Goal: Task Accomplishment & Management: Manage account settings

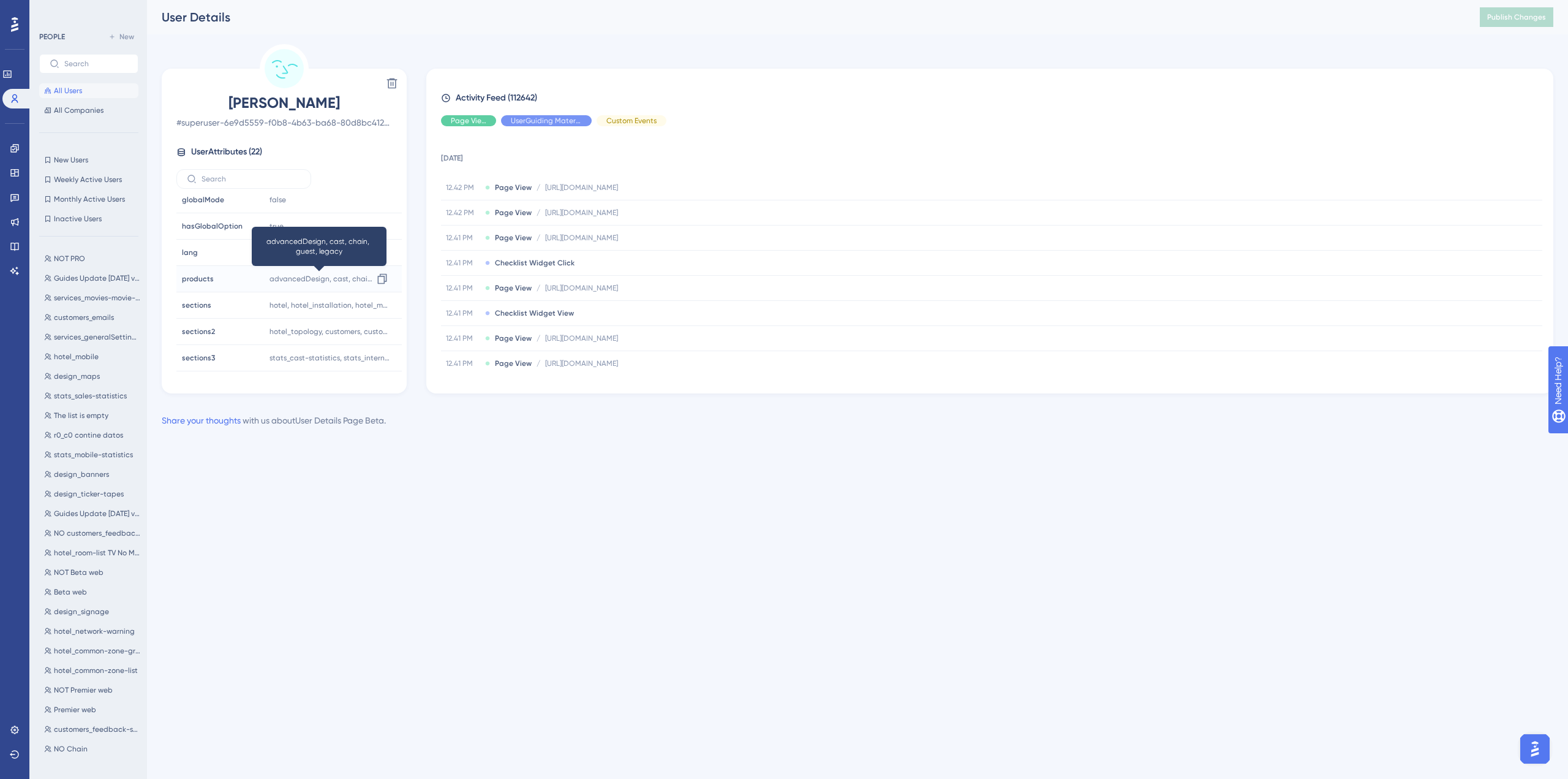
scroll to position [245, 0]
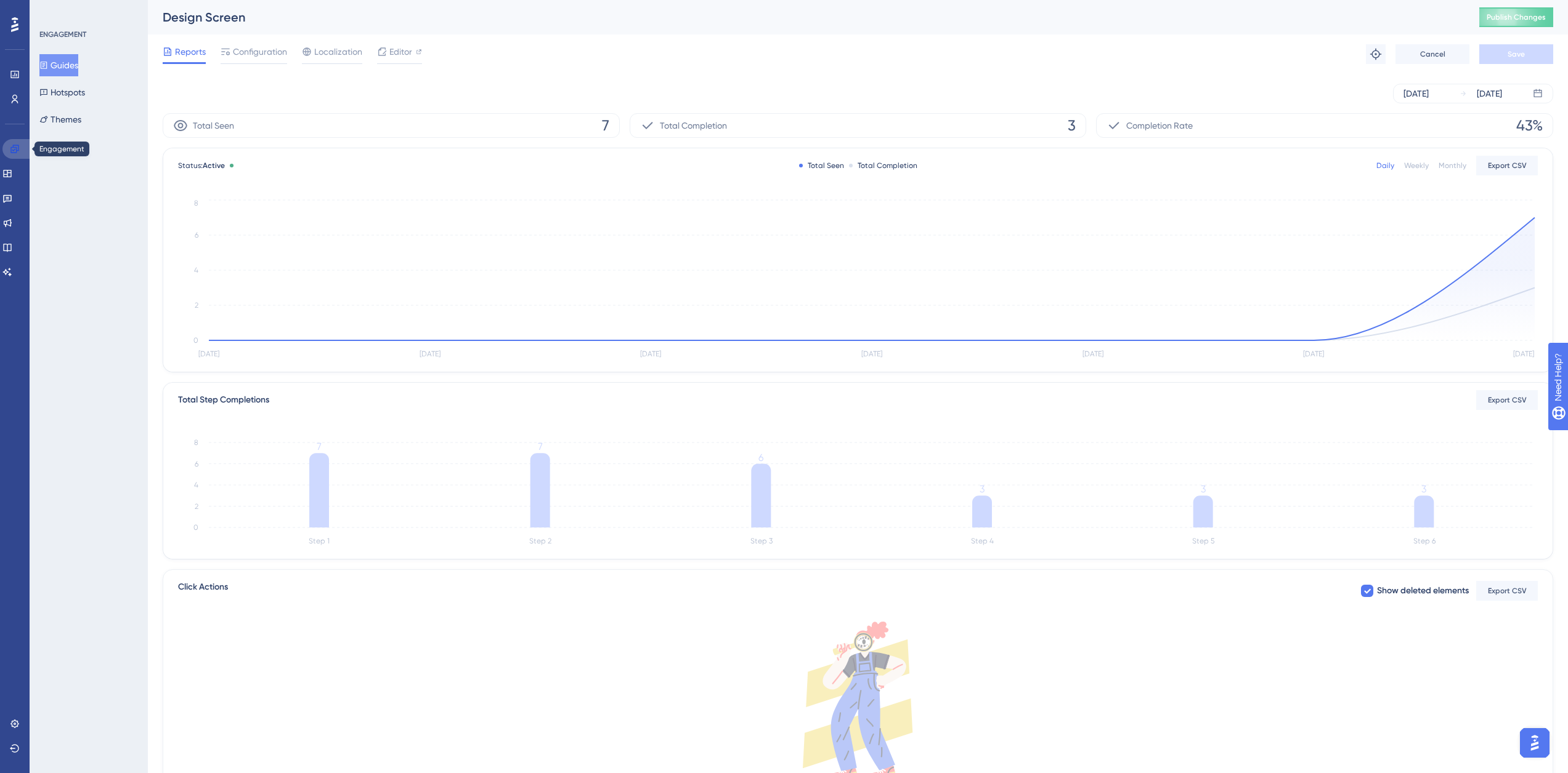
click at [23, 146] on link at bounding box center [17, 149] width 30 height 19
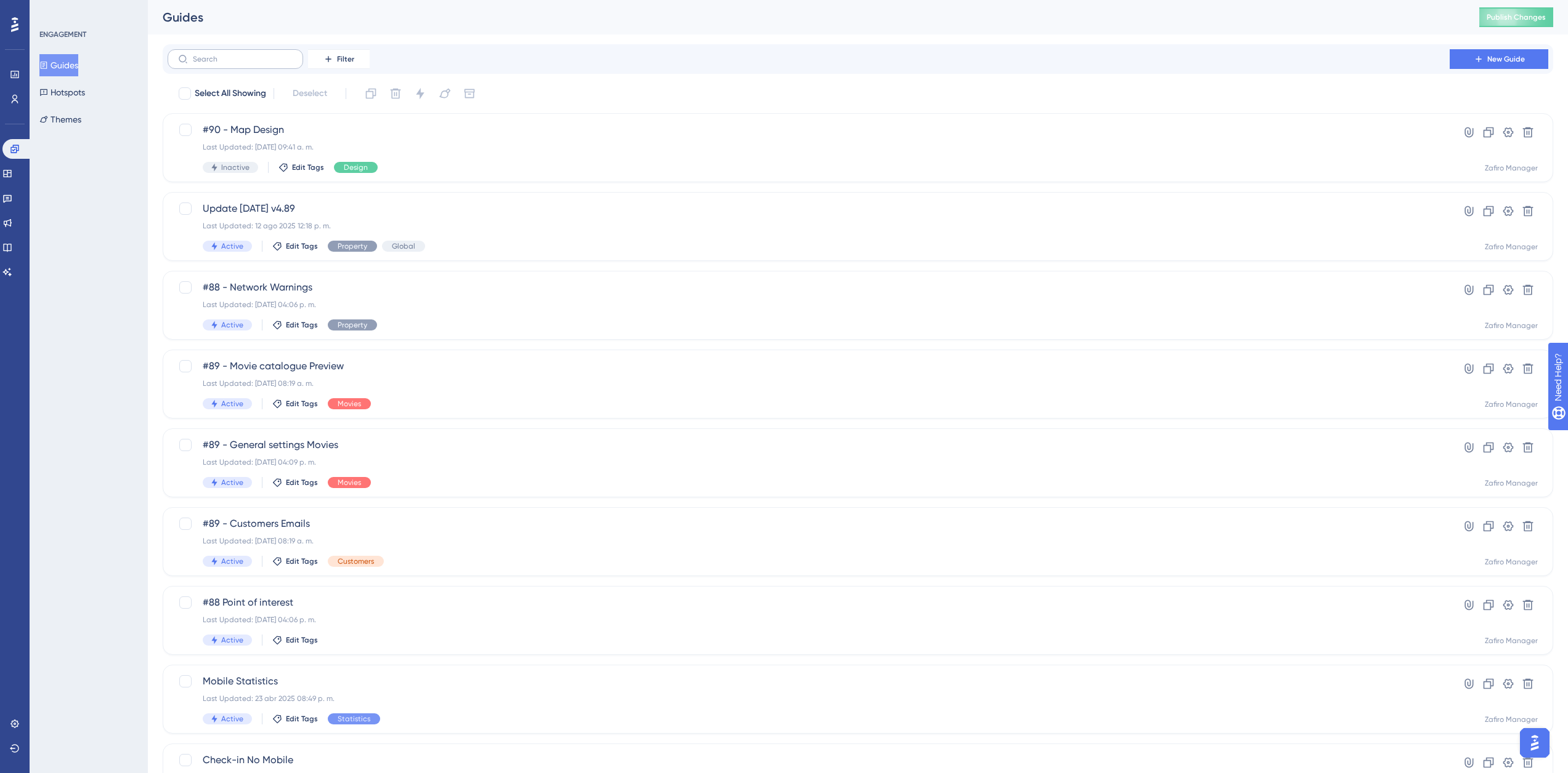
click at [221, 51] on label at bounding box center [236, 59] width 135 height 19
click at [221, 55] on input "text" at bounding box center [242, 59] width 99 height 9
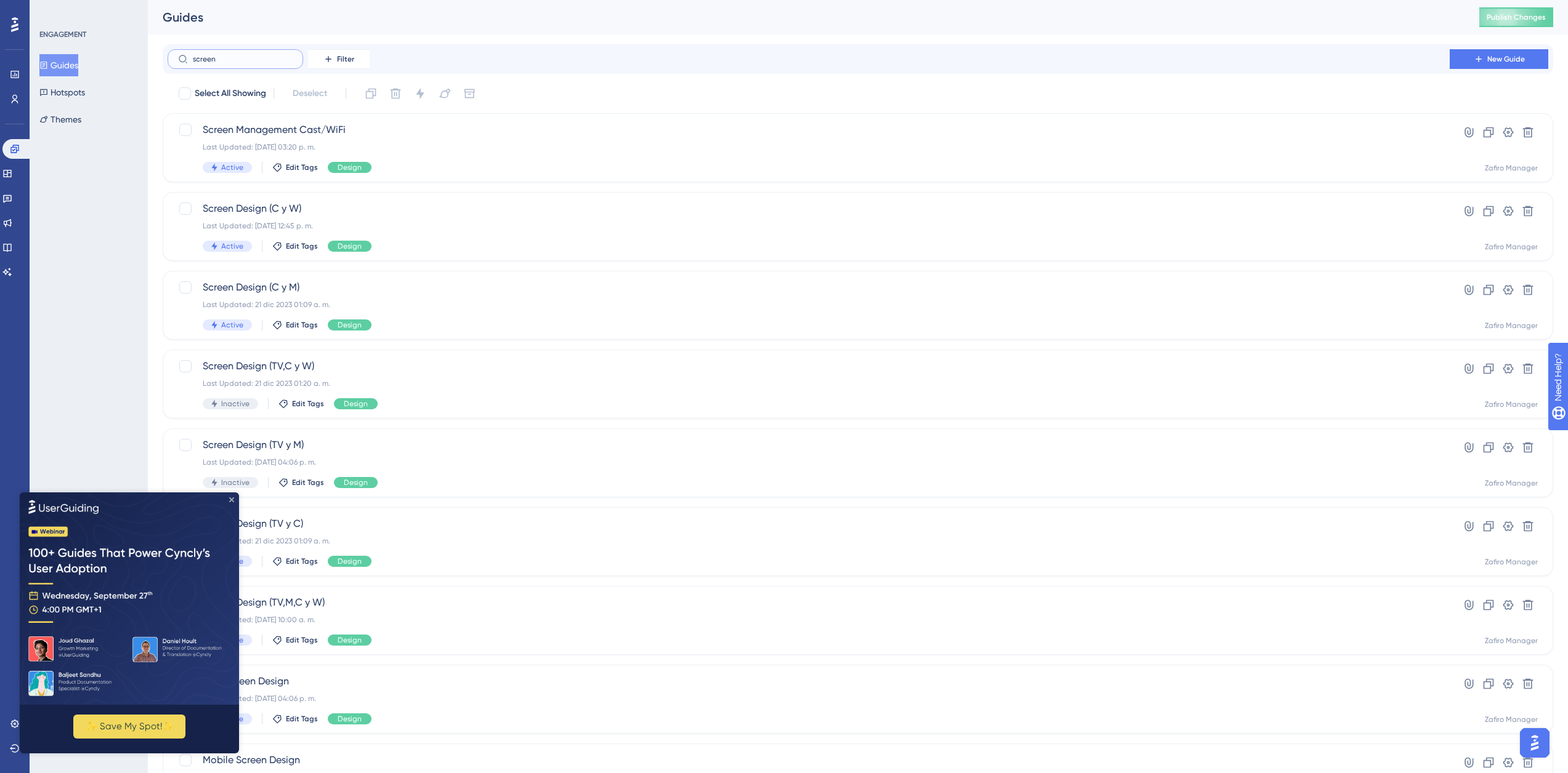
type input "screen"
click at [232, 497] on icon "Close Preview" at bounding box center [231, 499] width 5 height 5
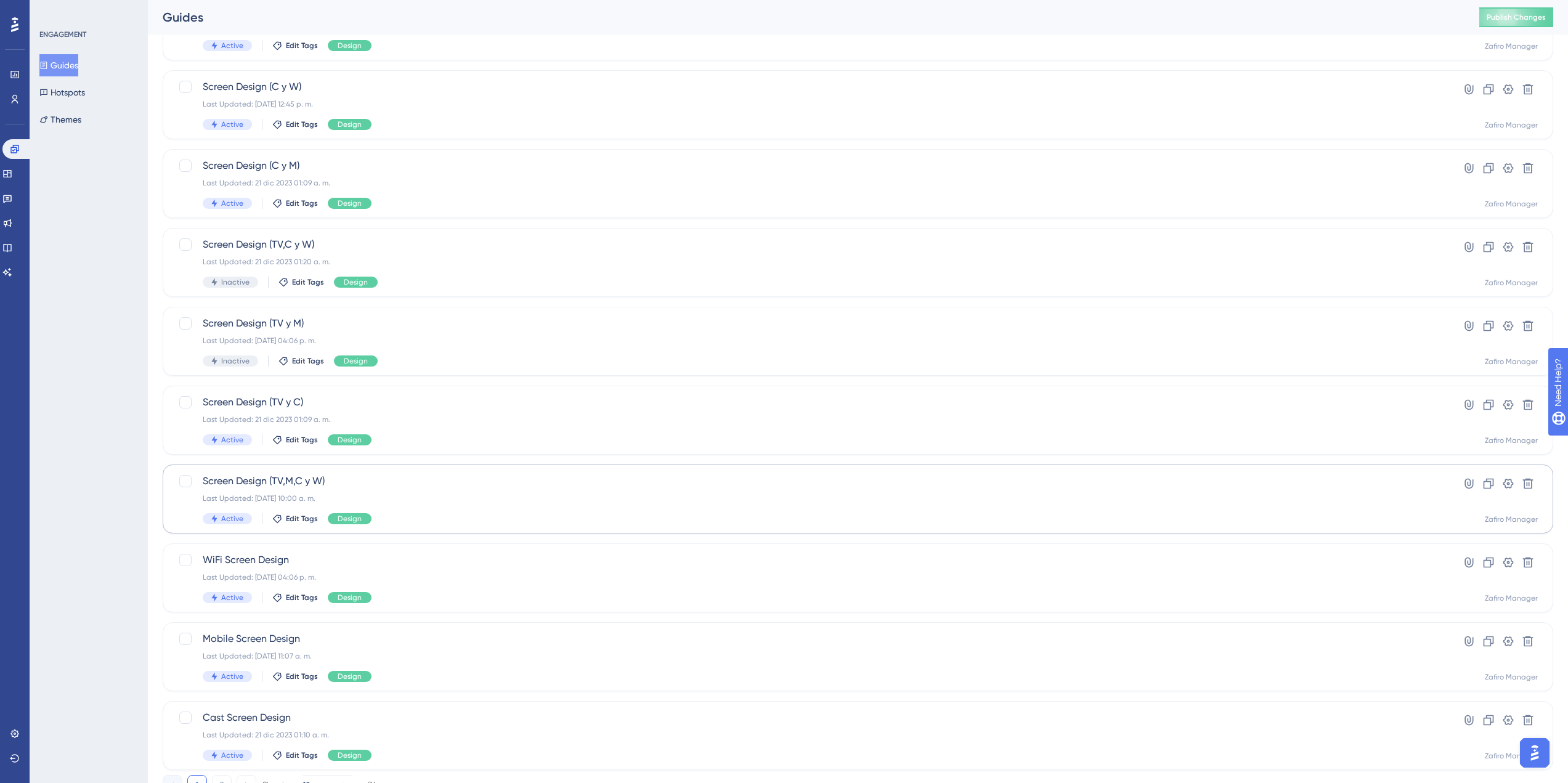
scroll to position [173, 0]
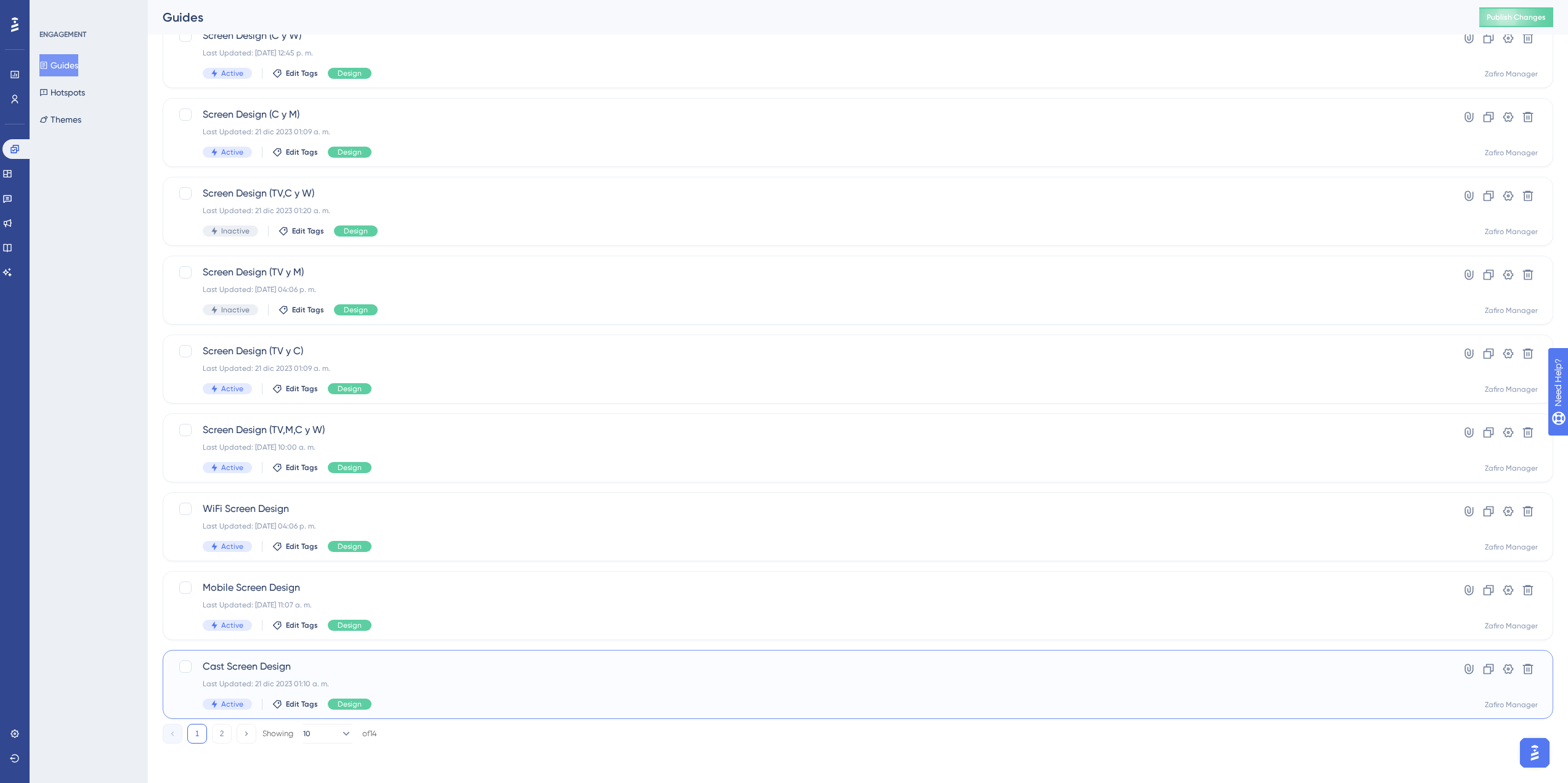
click at [425, 674] on div "Cast Screen Design Last Updated: 21 dic 2023 01:10 a. m. Active Edit Tags Design" at bounding box center [808, 685] width 1212 height 50
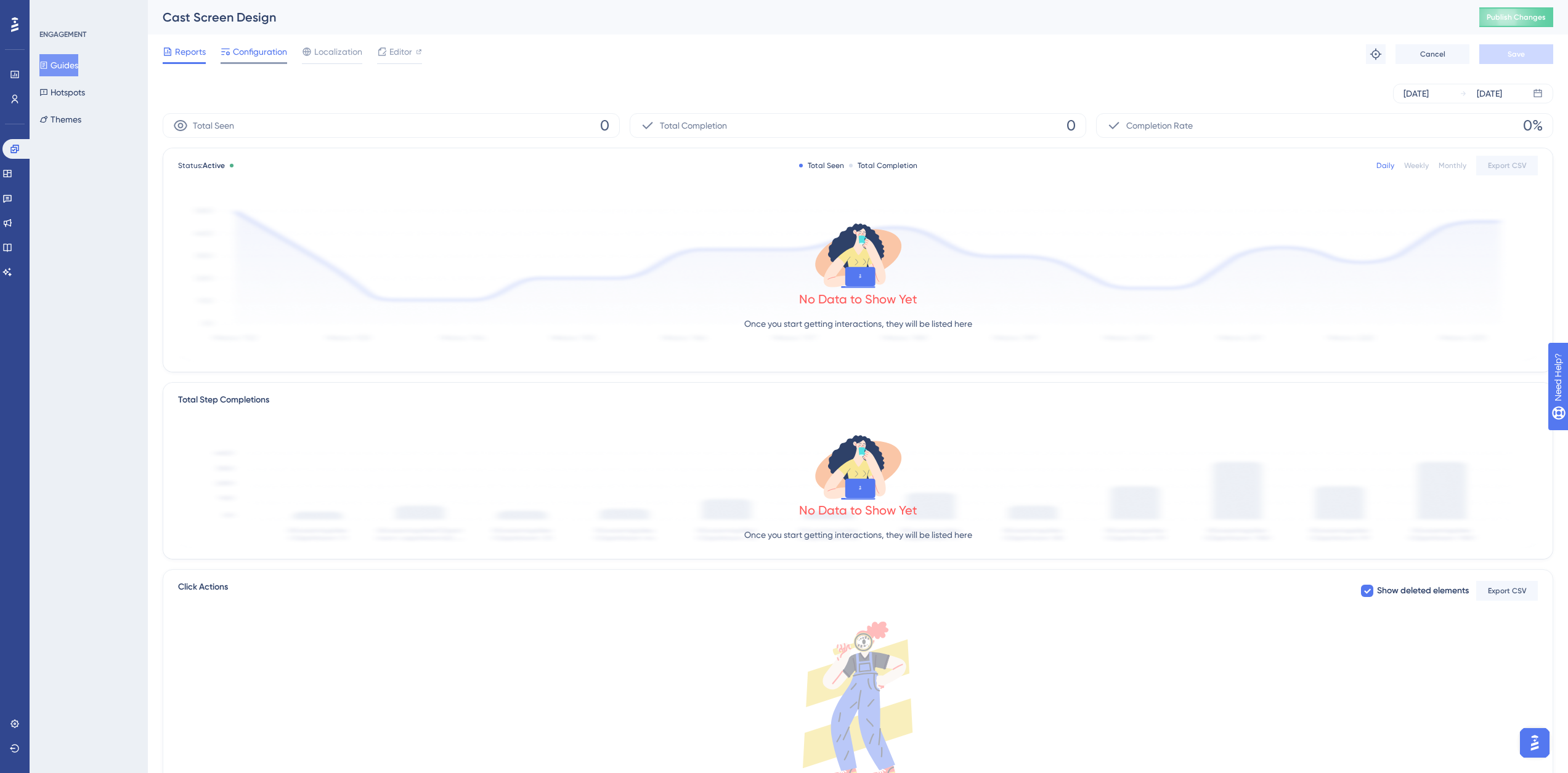
click at [245, 57] on span "Configuration" at bounding box center [260, 51] width 54 height 14
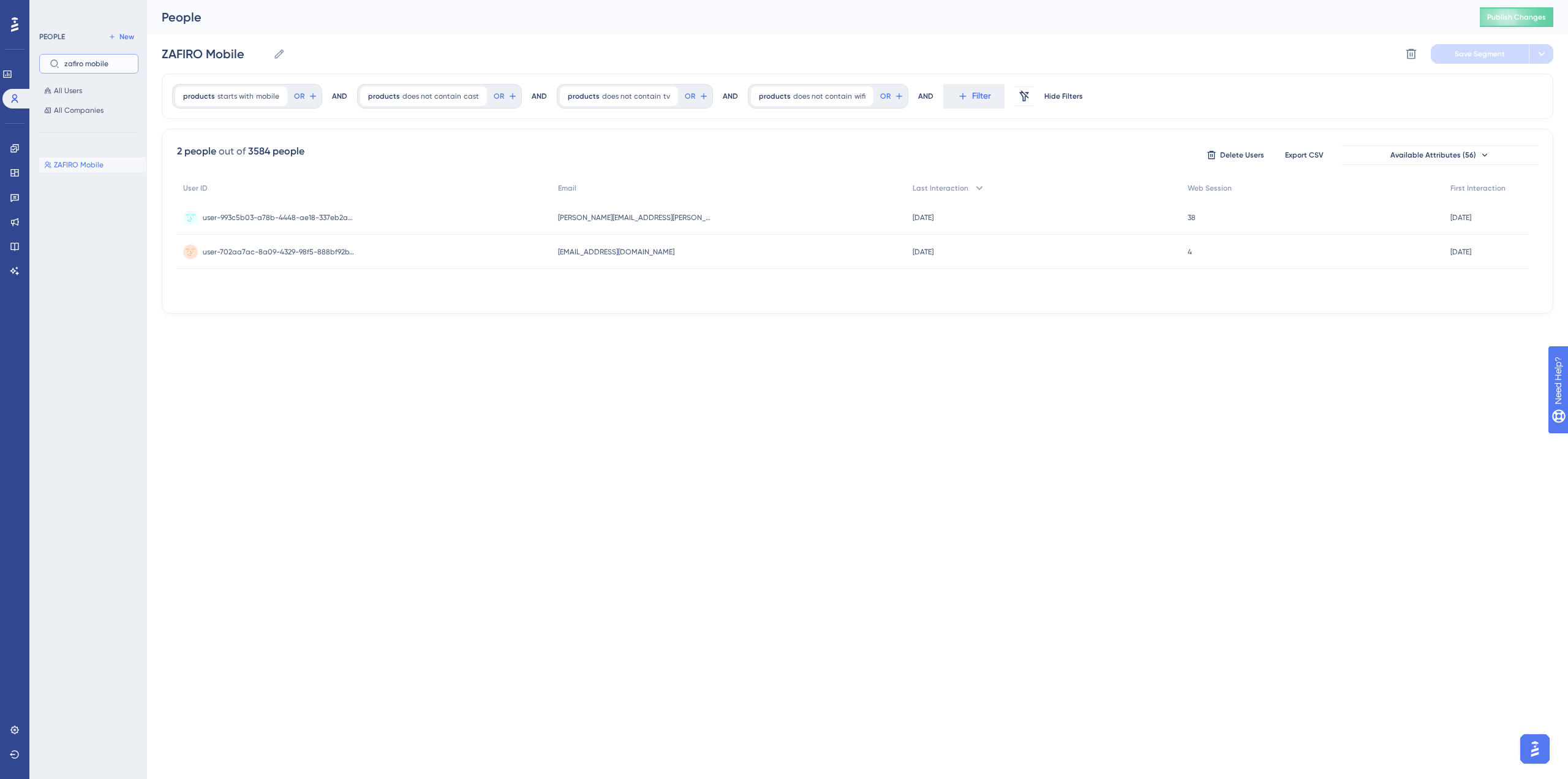
drag, startPoint x: 88, startPoint y: 63, endPoint x: 332, endPoint y: 55, distance: 244.1
click at [326, 61] on div "Performance Users Engagement Widgets Feedback Product Updates Knowledge Base AI…" at bounding box center [857, 166] width 1421 height 333
type input "zafiro cast"
click at [99, 63] on input "zafiro cast" at bounding box center [96, 63] width 63 height 9
click at [76, 87] on span "All Users" at bounding box center [67, 90] width 28 height 10
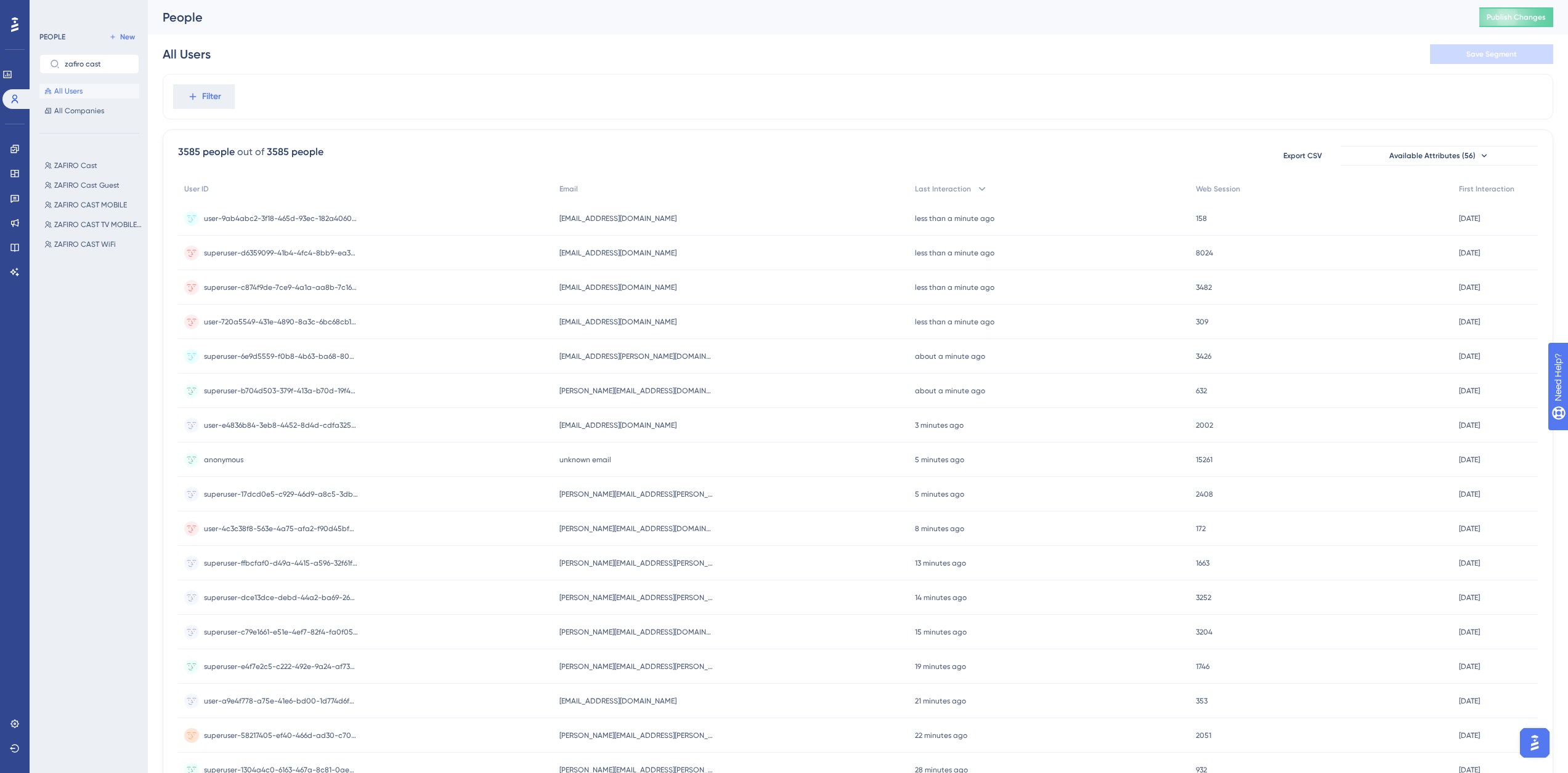
click at [86, 154] on div "ZAFIRO Cast ZAFIRO Cast ZAFIRO Cast Guest ZAFIRO Cast Guest ZAFIRO CAST MOBILE …" at bounding box center [93, 405] width 107 height 504
click at [86, 166] on span "ZAFIRO Cast" at bounding box center [75, 166] width 43 height 10
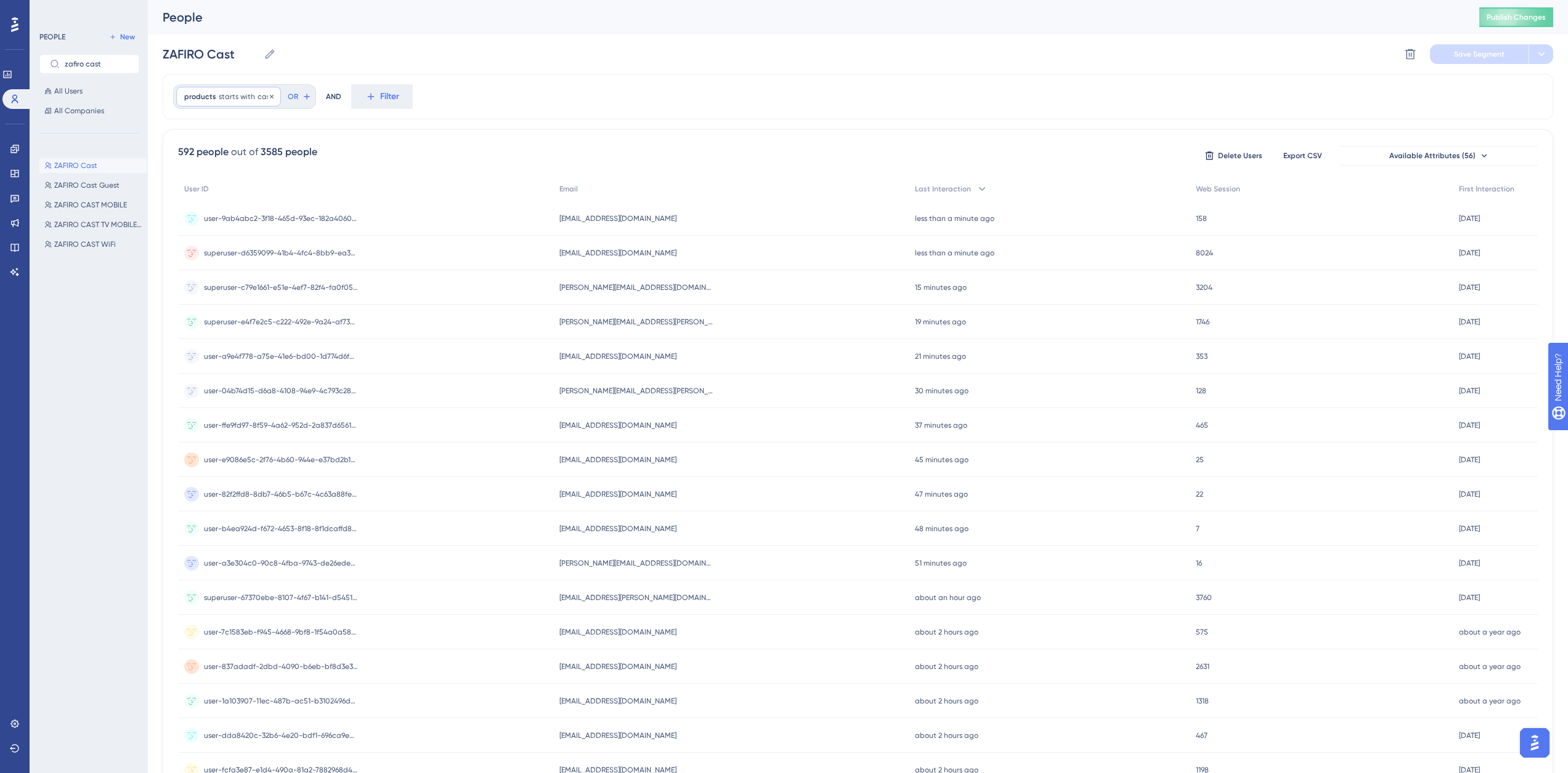
click at [249, 100] on span "starts with" at bounding box center [238, 97] width 37 height 10
click at [700, 84] on div "products starts with cast cast Remove is is not contains does not contain start…" at bounding box center [857, 97] width 1390 height 45
click at [236, 92] on span "starts with" at bounding box center [238, 97] width 37 height 10
click at [191, 173] on span at bounding box center [191, 171] width 10 height 10
click at [200, 168] on input "radio" at bounding box center [200, 168] width 0 height 0
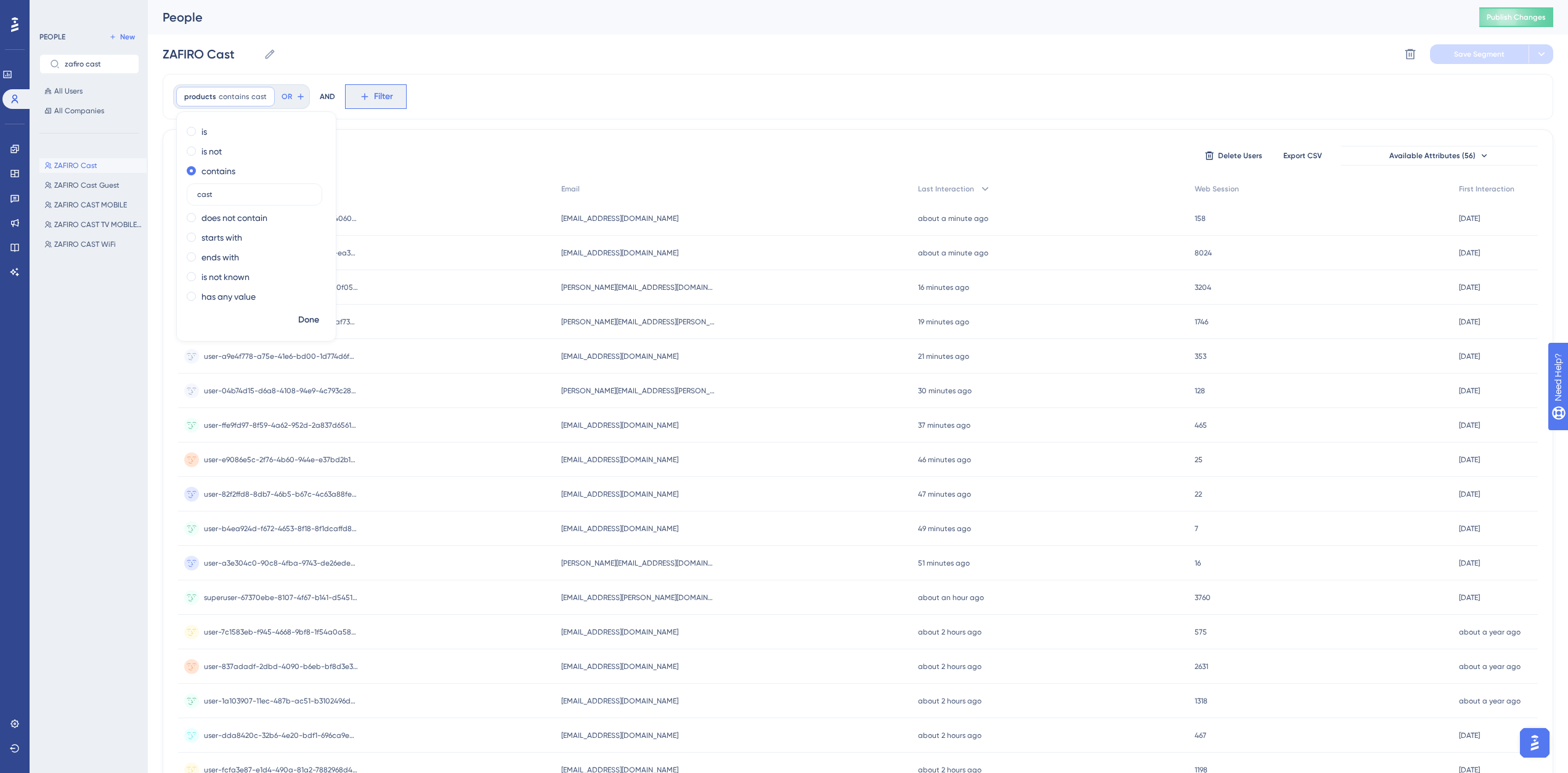
click at [380, 93] on span "Filter" at bounding box center [383, 97] width 19 height 14
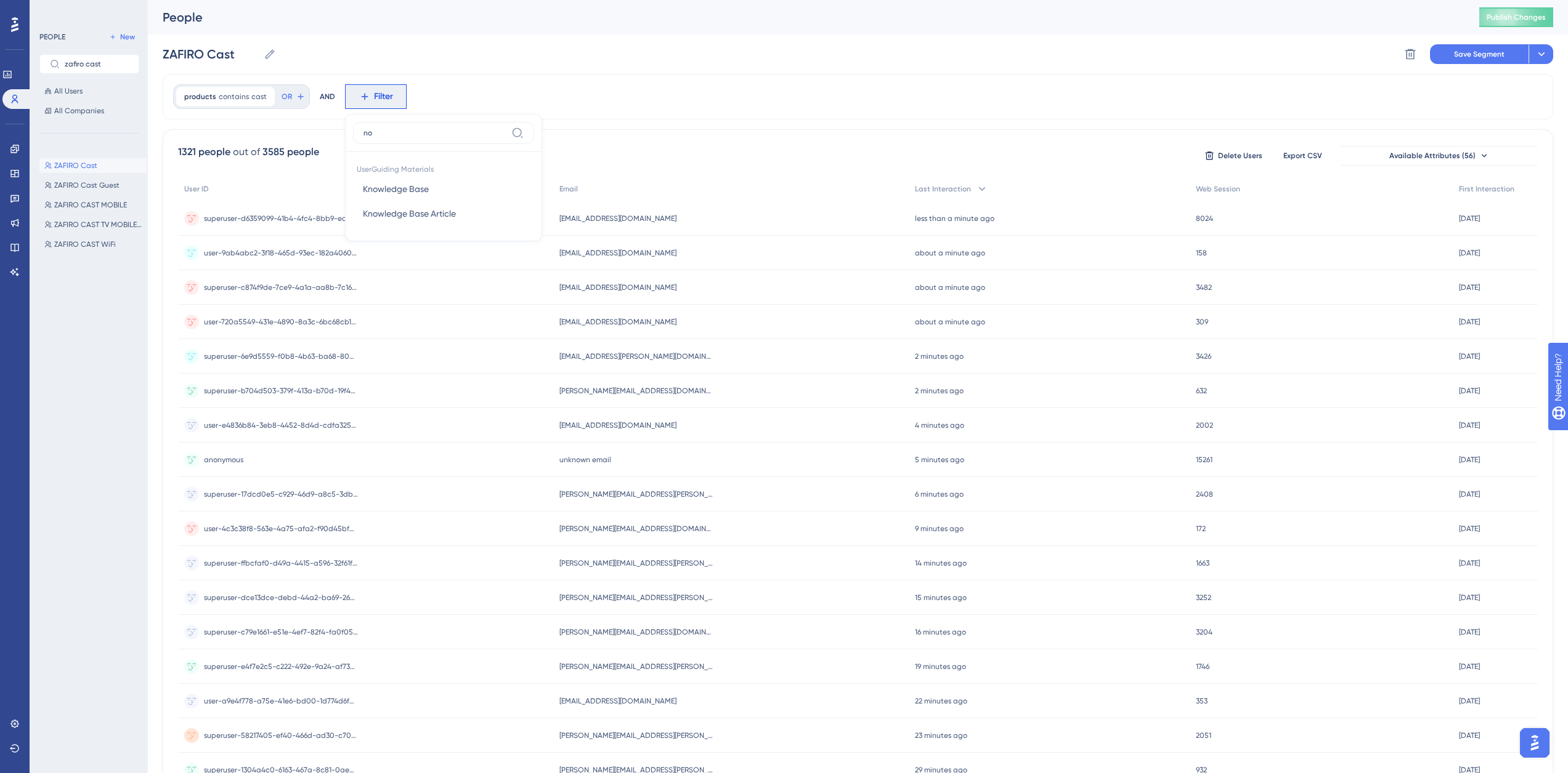
type input "n"
type input "pro"
click at [398, 258] on button "products products" at bounding box center [444, 256] width 182 height 25
click at [416, 219] on label "does not contain" at bounding box center [406, 217] width 66 height 14
click at [416, 216] on input "text" at bounding box center [426, 214] width 115 height 9
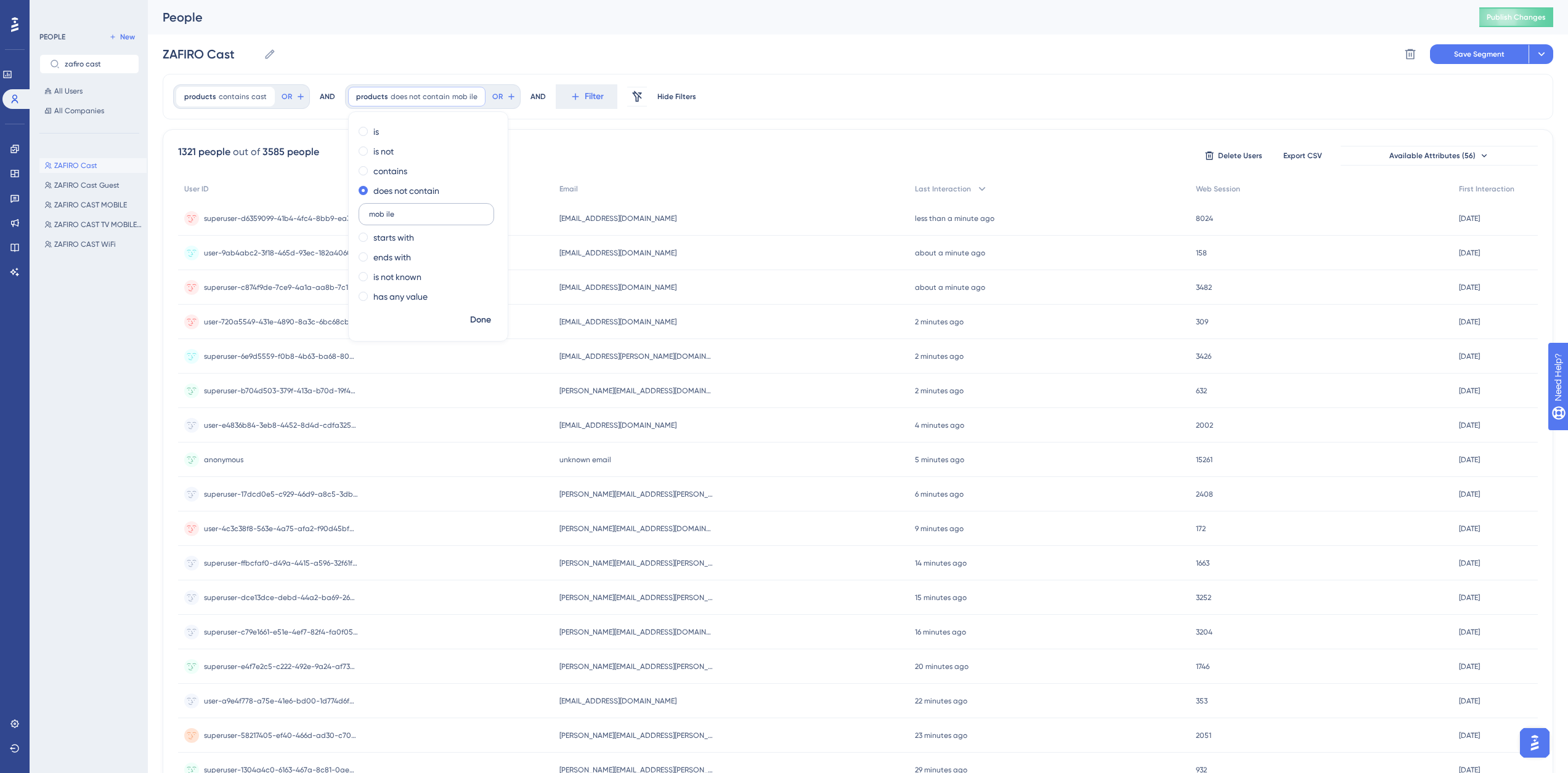
click at [382, 215] on input "mob ile" at bounding box center [426, 214] width 115 height 9
type input "mobile"
click at [480, 319] on span "Done" at bounding box center [481, 319] width 21 height 14
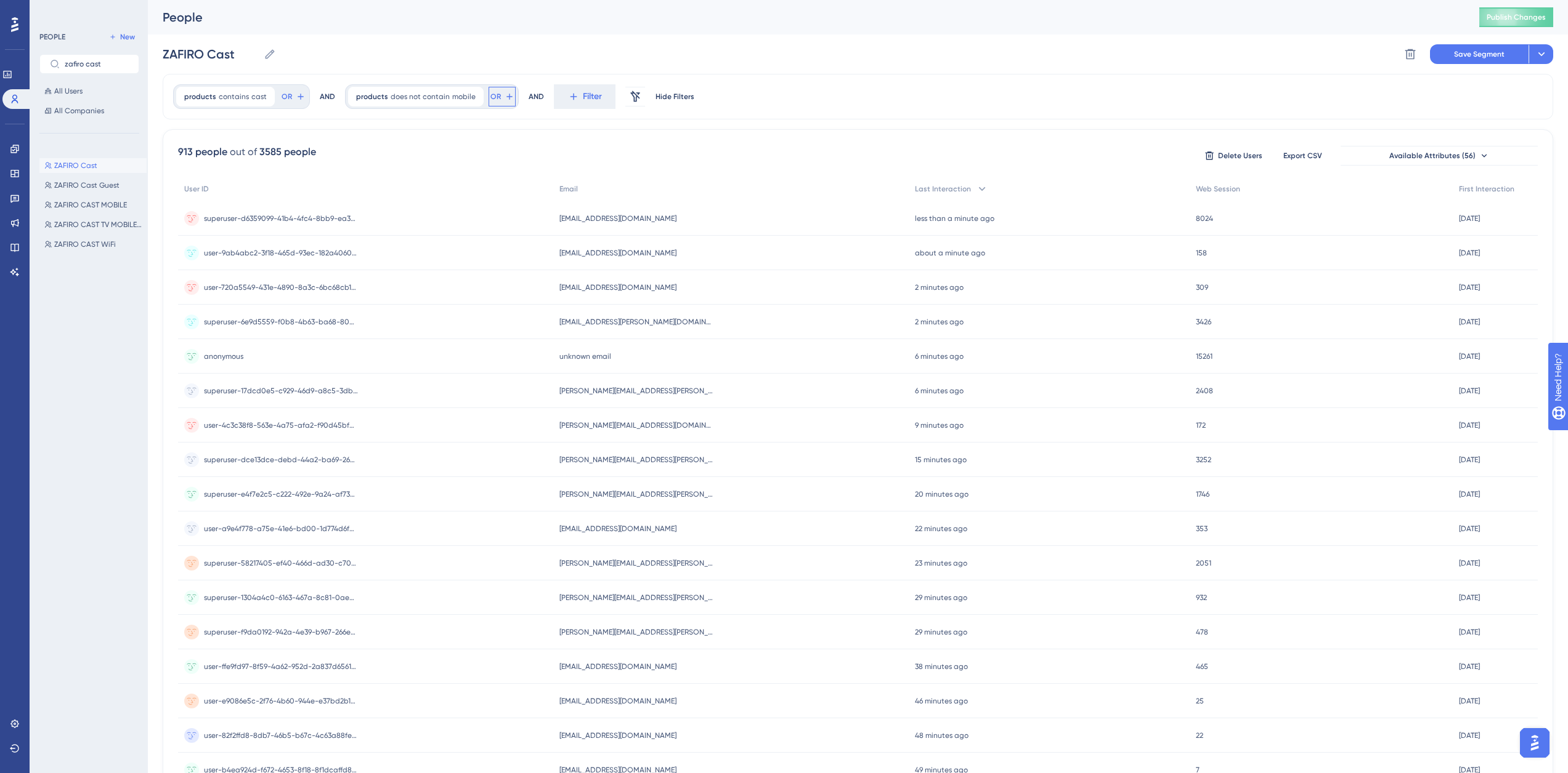
drag, startPoint x: 494, startPoint y: 97, endPoint x: 510, endPoint y: 144, distance: 49.6
click at [510, 144] on div "products contains cast cast Remove OR AND products does not contain mobile mobi…" at bounding box center [857, 510] width 1390 height 871
click at [554, 100] on button "Filter" at bounding box center [585, 97] width 62 height 25
type input "produ"
click at [602, 258] on button "products products" at bounding box center [653, 256] width 182 height 25
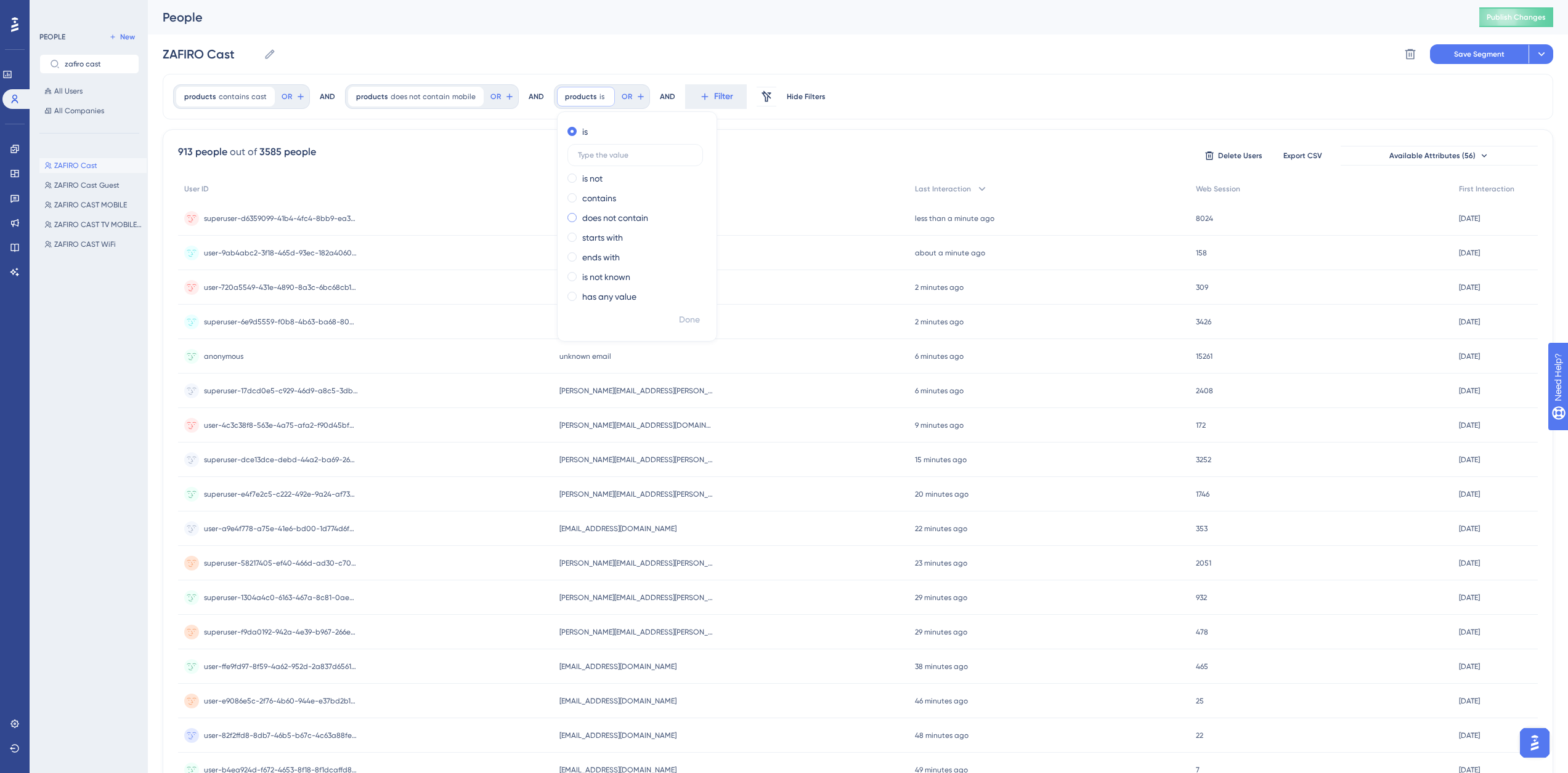
click at [610, 222] on label "does not contain" at bounding box center [615, 217] width 66 height 14
click at [634, 213] on input "text" at bounding box center [634, 214] width 115 height 9
type input "tv"
click at [678, 312] on button "Done" at bounding box center [689, 319] width 35 height 22
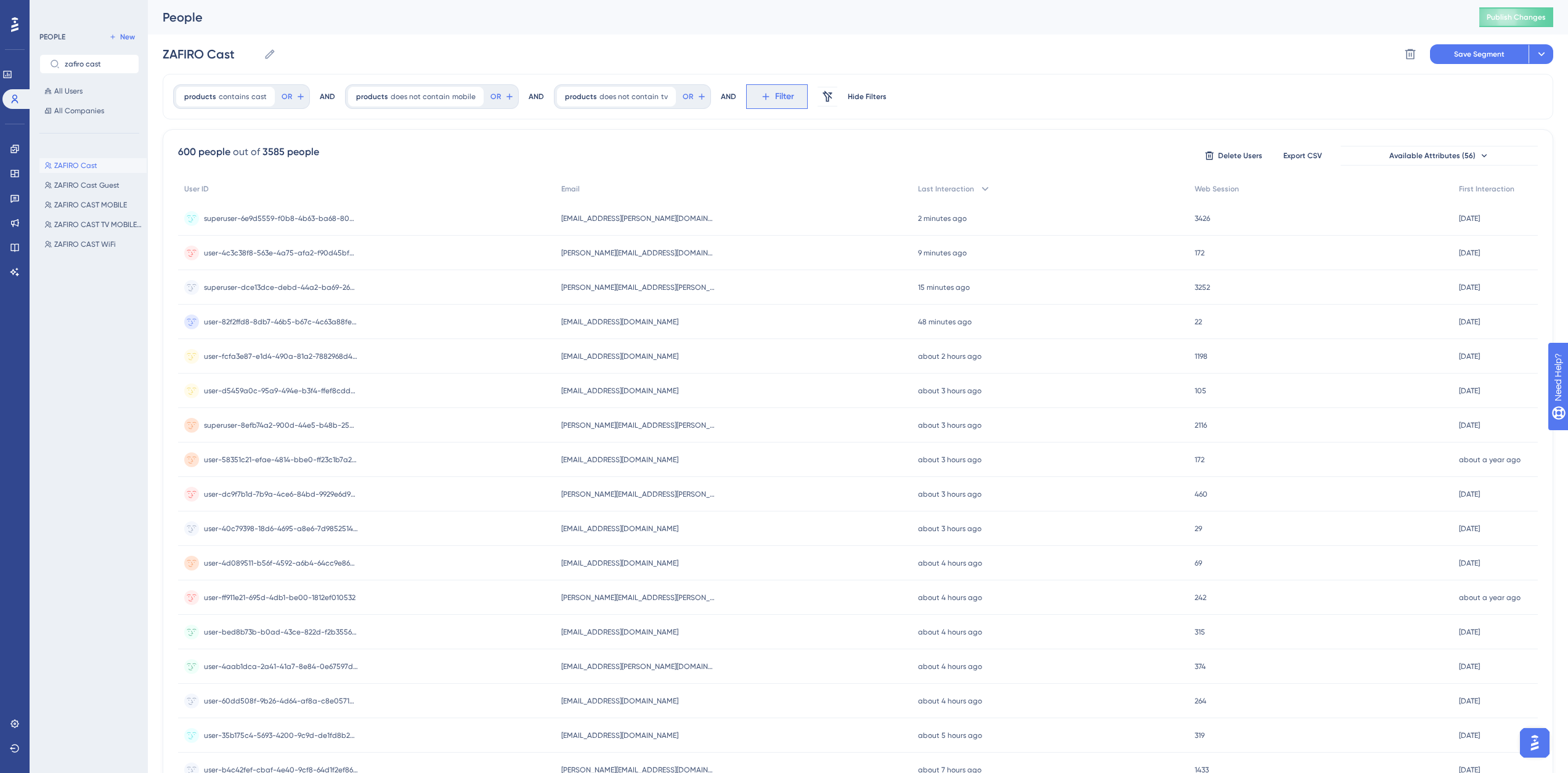
click at [761, 96] on button "Filter" at bounding box center [777, 97] width 62 height 25
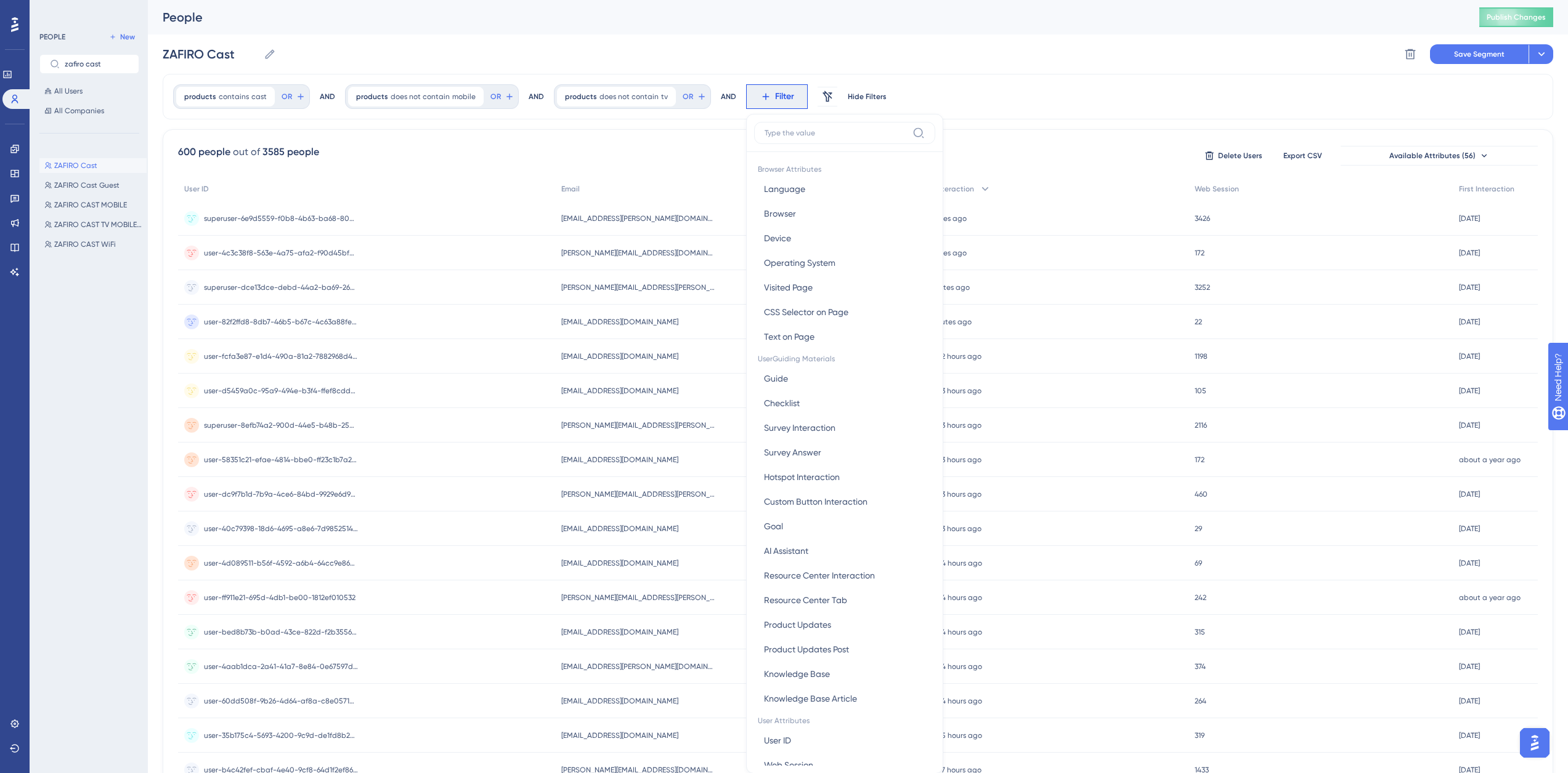
scroll to position [57, 0]
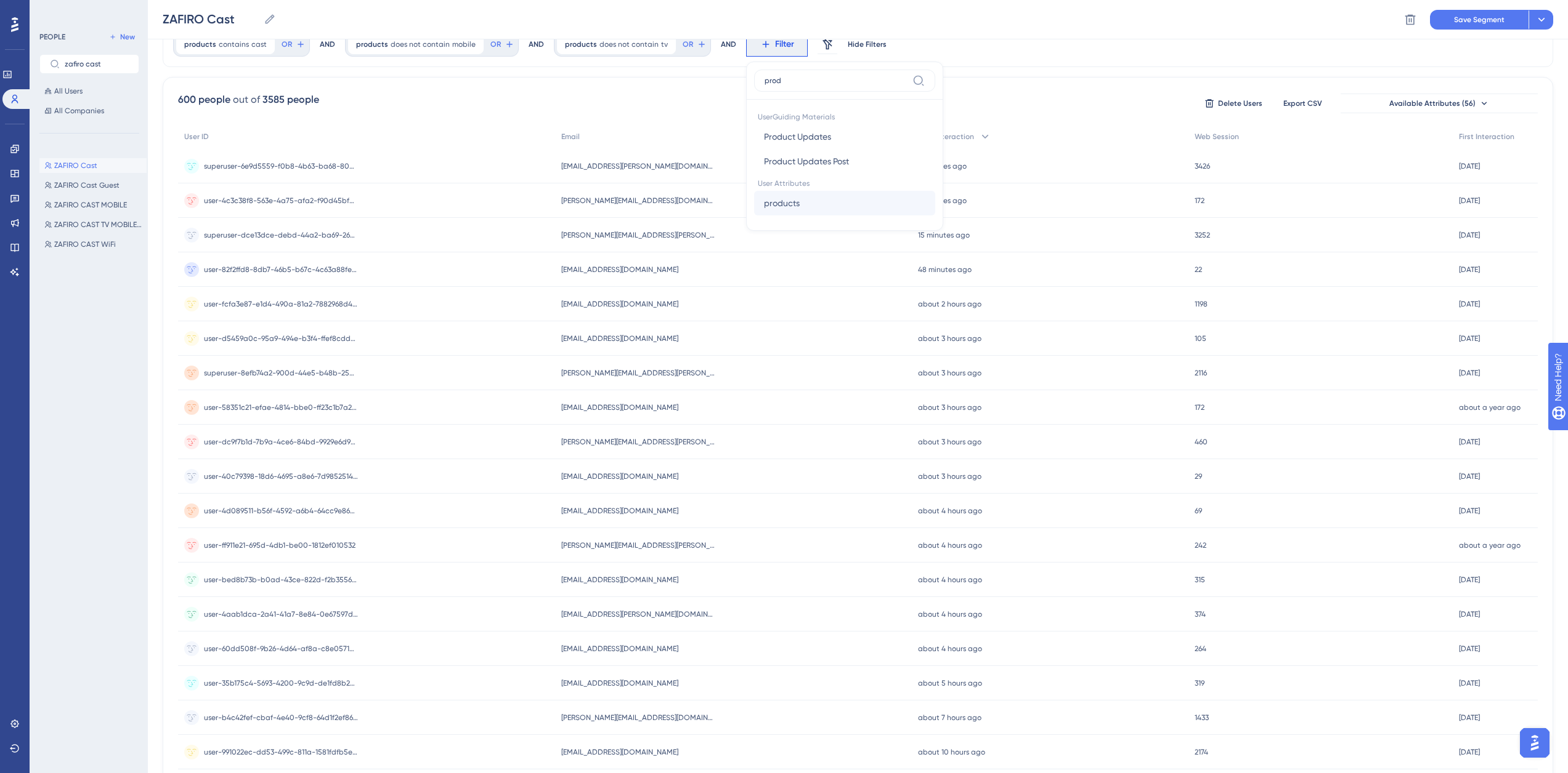
type input "prod"
click at [779, 204] on span "products" at bounding box center [781, 203] width 36 height 14
click at [786, 164] on label "does not contain" at bounding box center [807, 165] width 66 height 14
click at [787, 162] on input "text" at bounding box center [827, 161] width 115 height 9
type input "wifi"
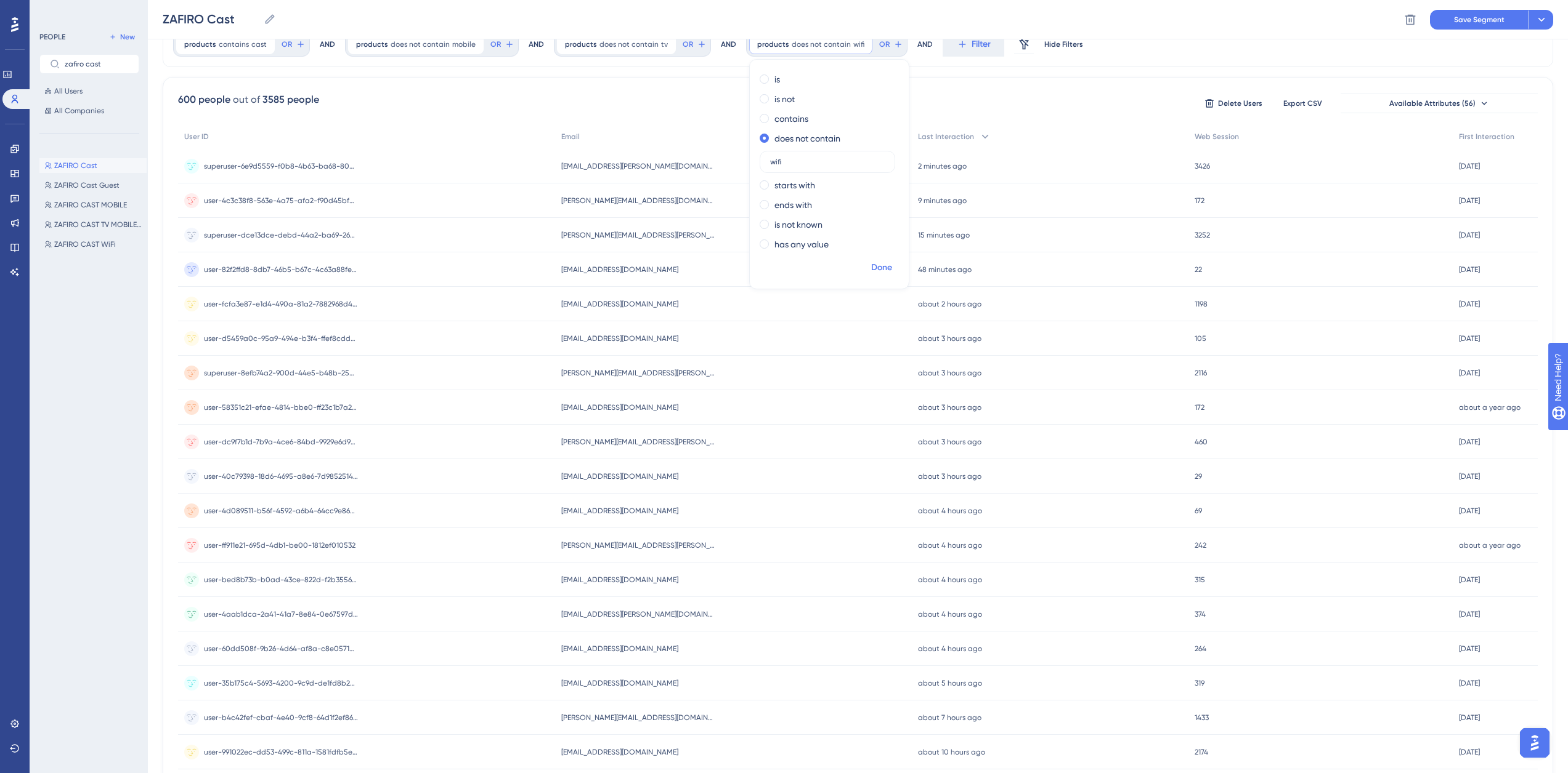
click at [871, 264] on span "Done" at bounding box center [882, 267] width 21 height 14
click at [1459, 23] on span "Save Segment" at bounding box center [1479, 19] width 50 height 10
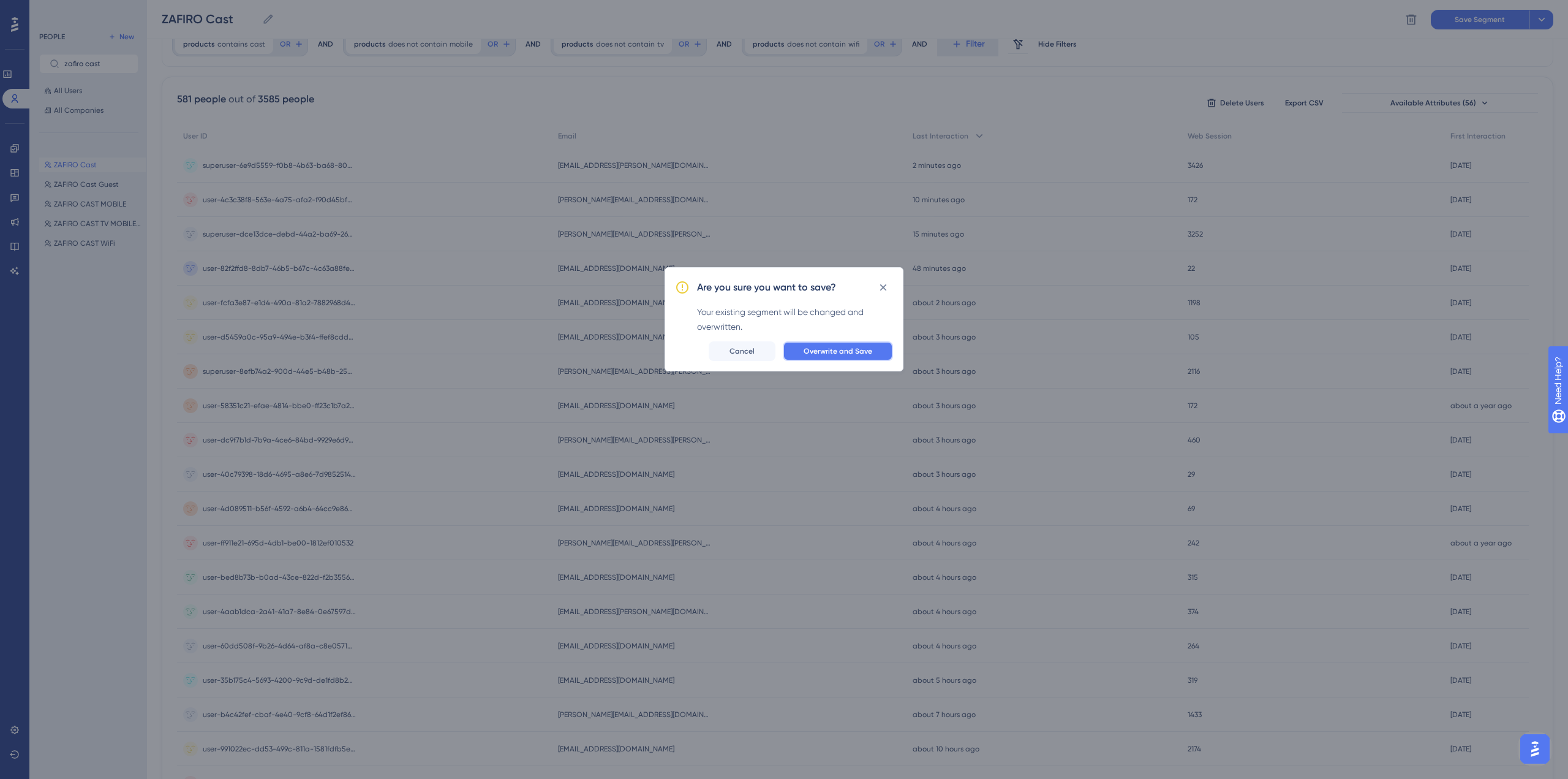
click at [843, 354] on span "Overwrite and Save" at bounding box center [837, 352] width 68 height 10
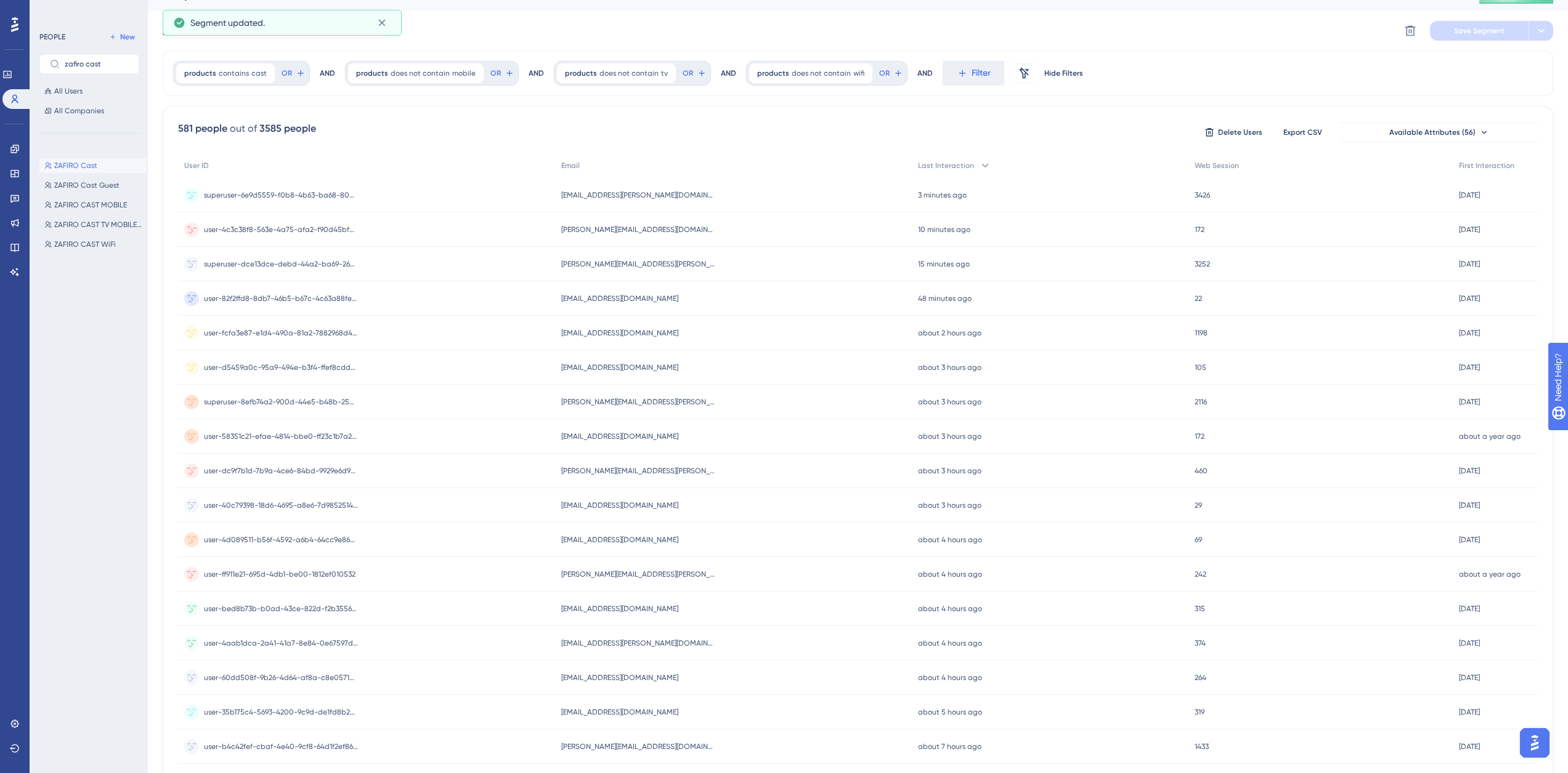
scroll to position [0, 0]
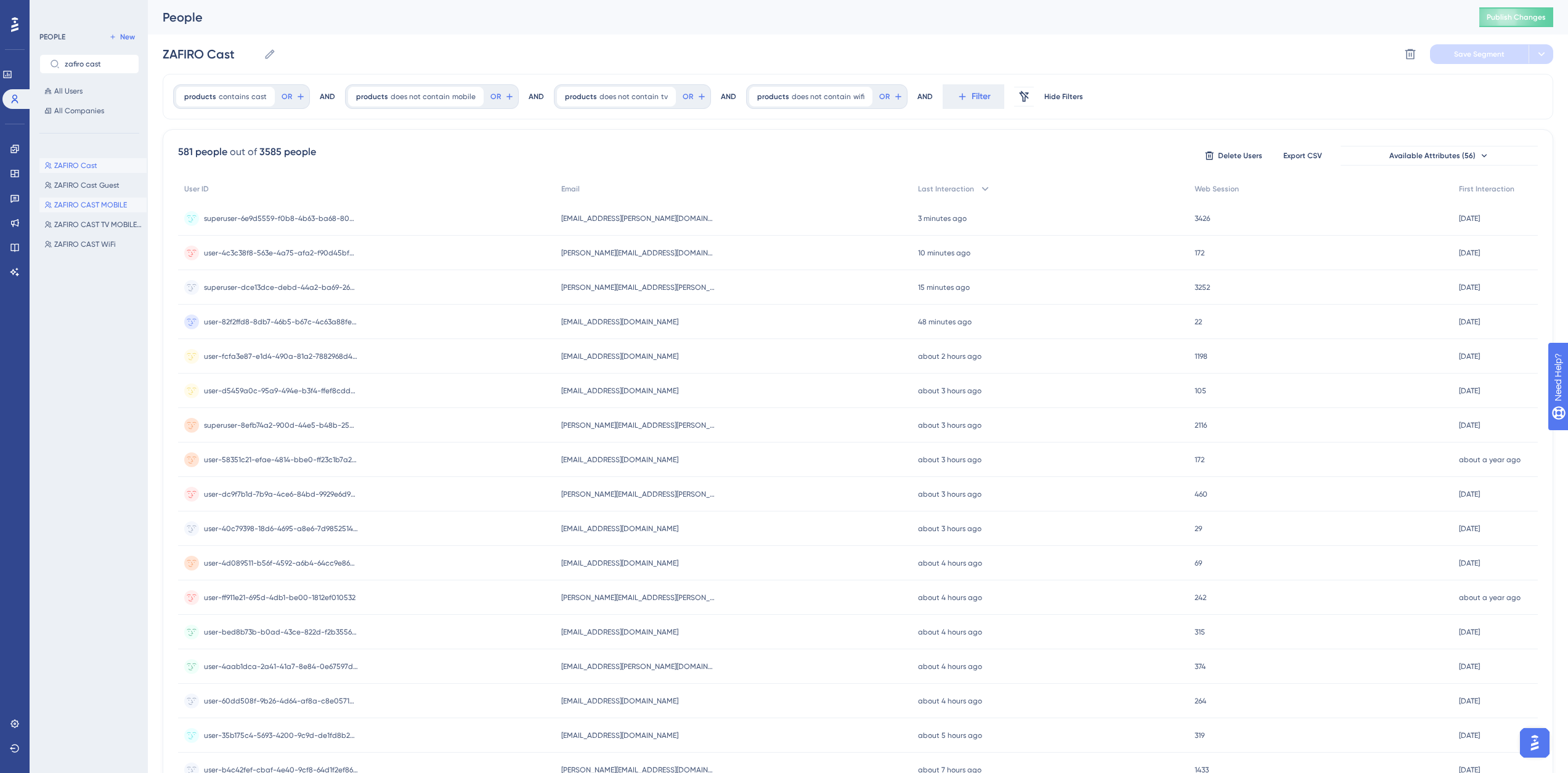
click at [81, 204] on span "ZAFIRO CAST MOBILE" at bounding box center [90, 205] width 72 height 10
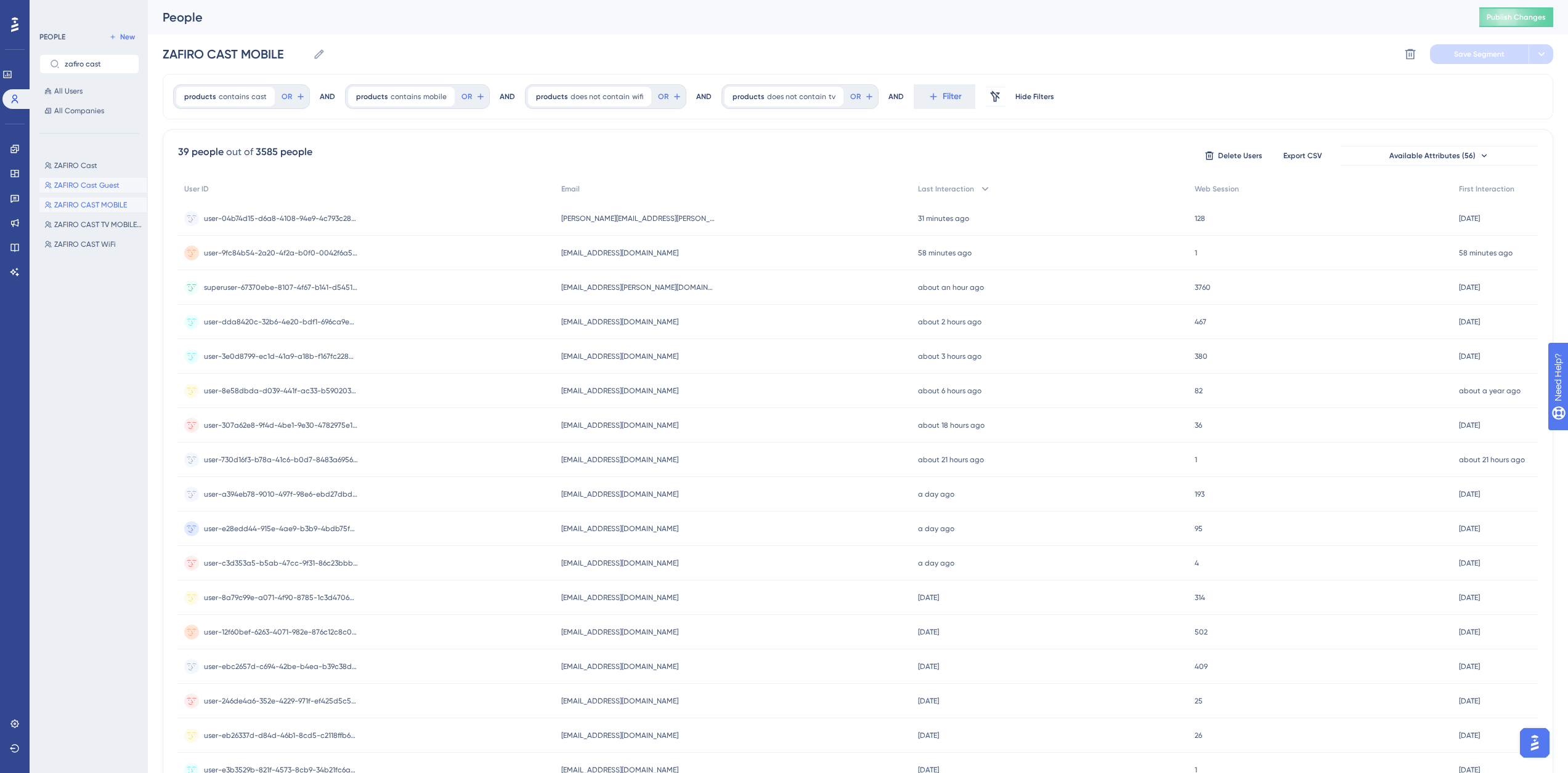
click at [112, 184] on span "ZAFIRO Cast Guest" at bounding box center [87, 185] width 66 height 10
type input "ZAFIRO Cast Guest"
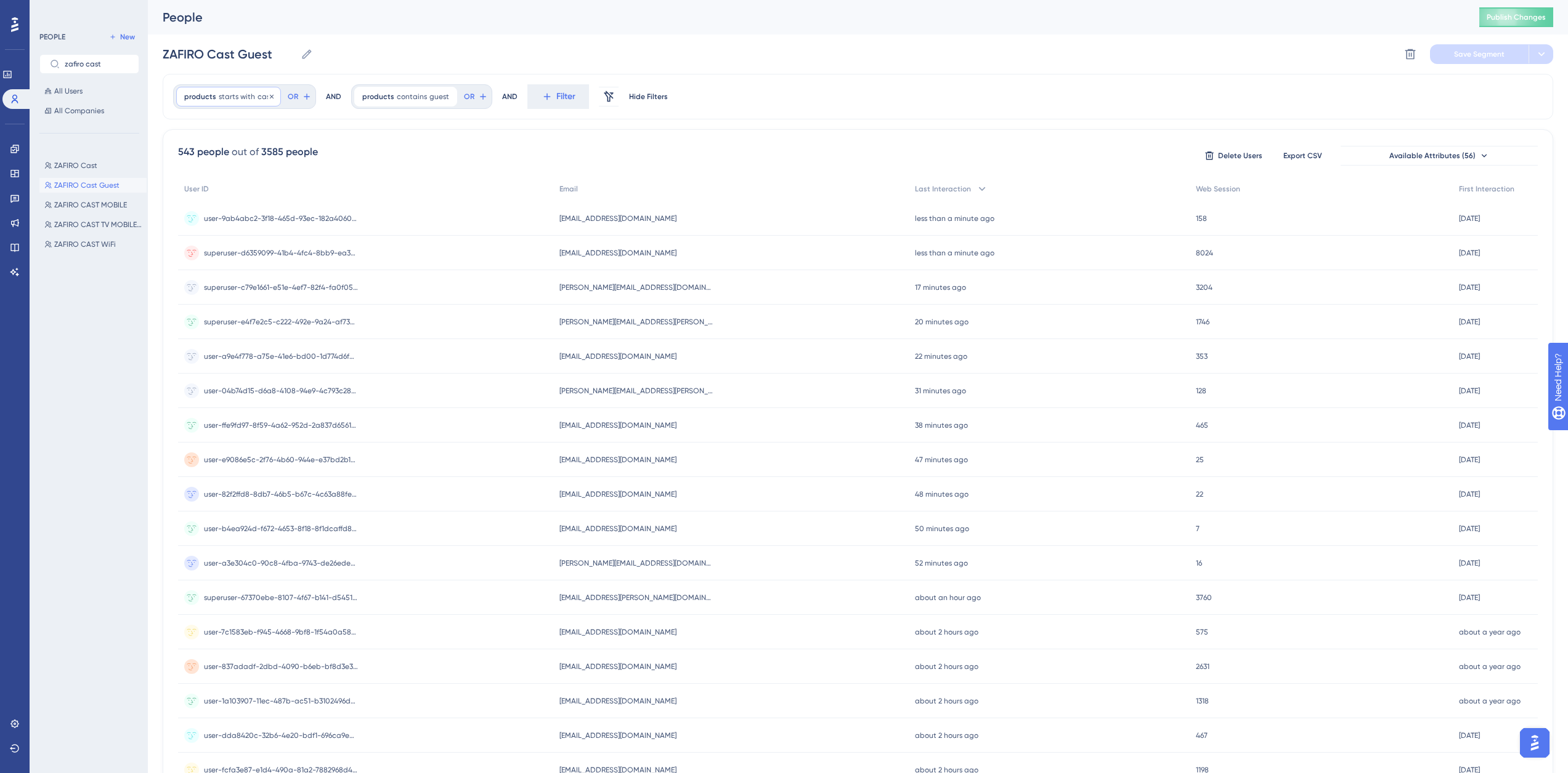
click at [233, 102] on div "products starts with cast cast Remove" at bounding box center [228, 97] width 104 height 19
click at [213, 166] on label "contains" at bounding box center [218, 171] width 34 height 14
click at [305, 317] on span "Done" at bounding box center [309, 319] width 21 height 14
click at [550, 95] on span "Filter" at bounding box center [560, 97] width 19 height 14
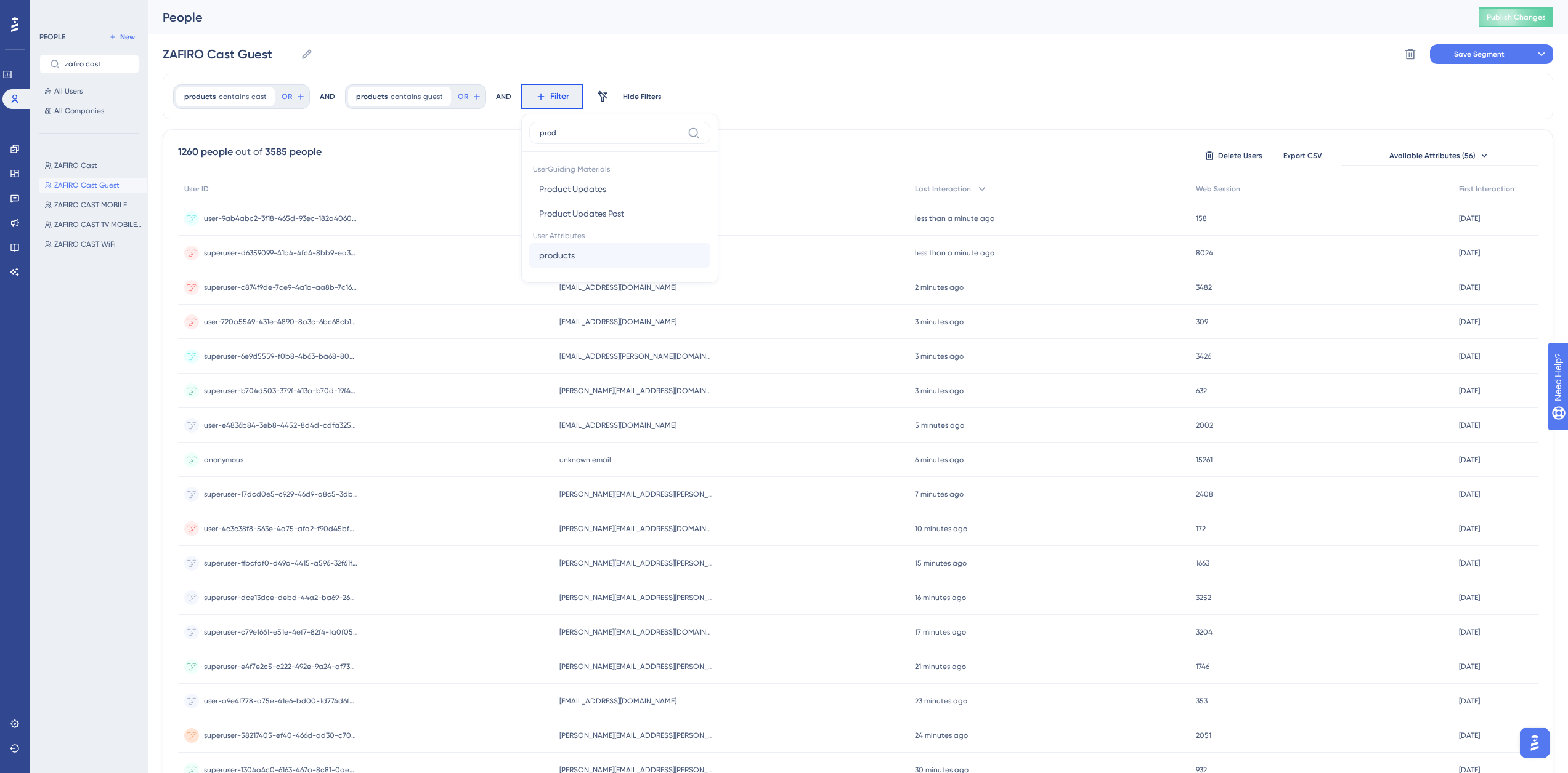
type input "prod"
click at [544, 257] on span "products" at bounding box center [556, 255] width 36 height 14
click at [574, 214] on label "does not contain" at bounding box center [582, 217] width 66 height 14
click at [576, 216] on input "text" at bounding box center [602, 214] width 115 height 9
type input "mobile"
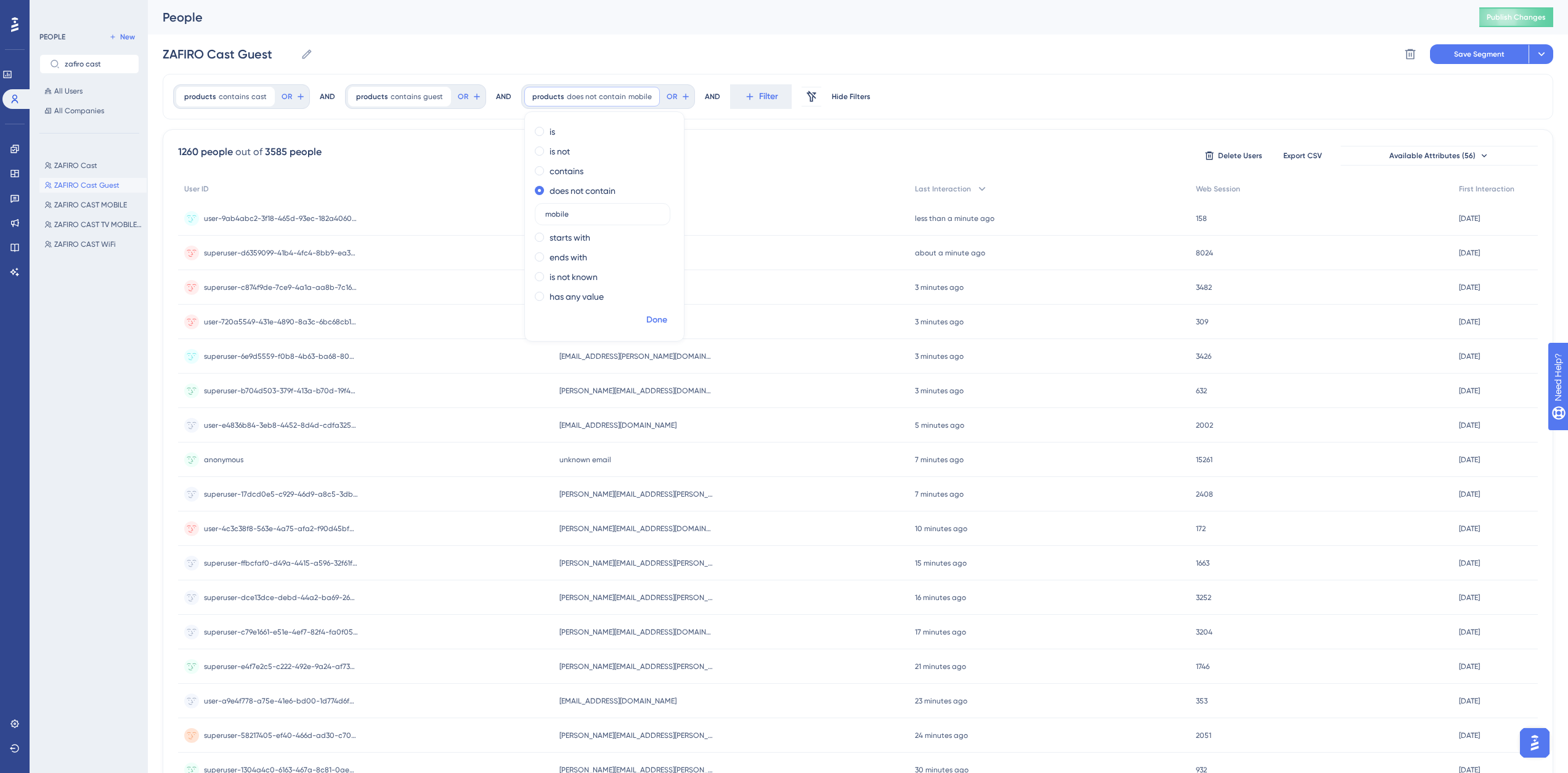
click at [646, 316] on span "Done" at bounding box center [657, 319] width 21 height 14
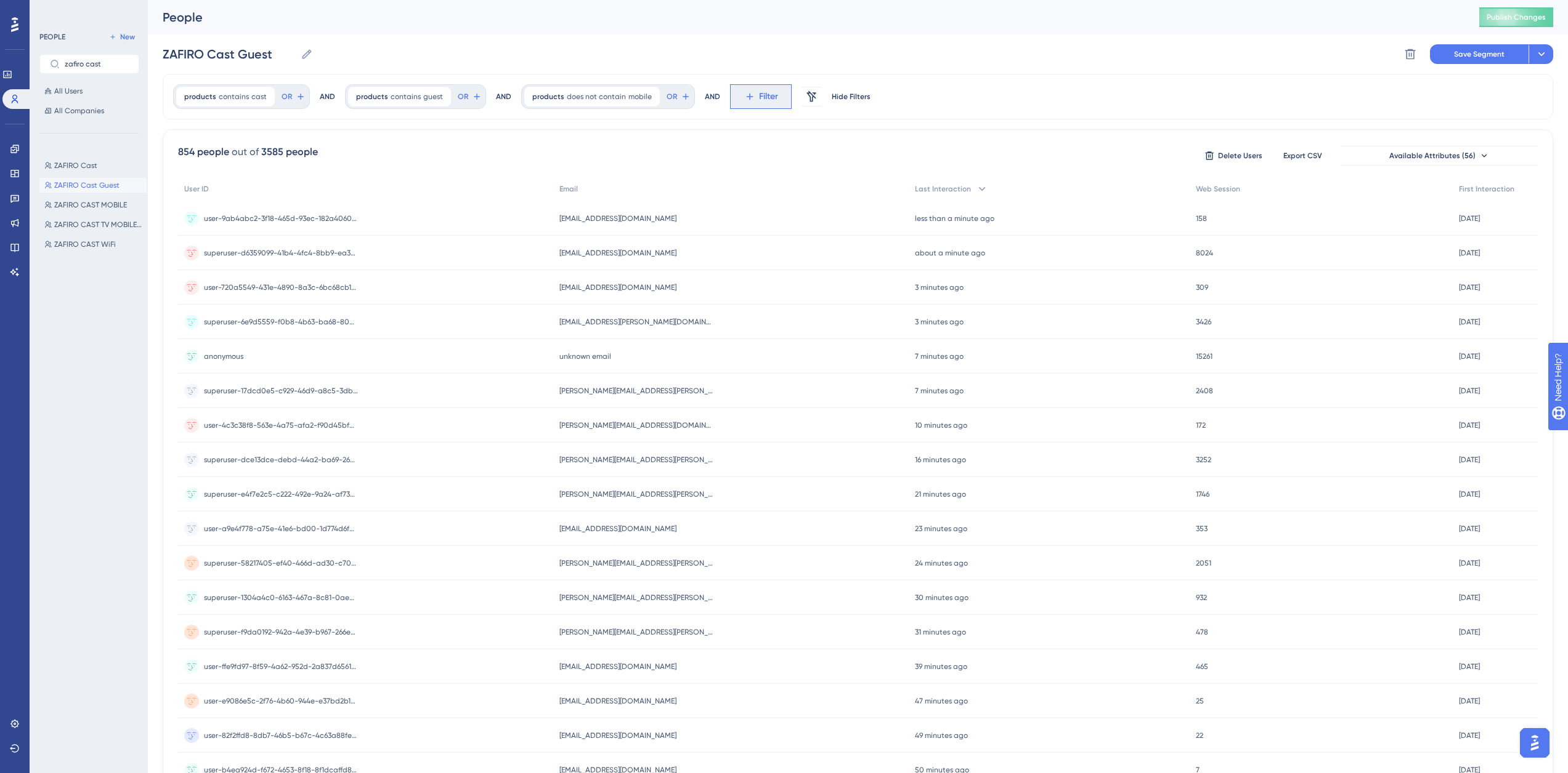
click at [759, 95] on span "Filter" at bounding box center [769, 97] width 19 height 14
type input "prod"
click at [770, 258] on span "products" at bounding box center [766, 255] width 36 height 14
click at [780, 224] on label "does not contain" at bounding box center [791, 217] width 66 height 14
click at [786, 213] on input "text" at bounding box center [811, 214] width 115 height 9
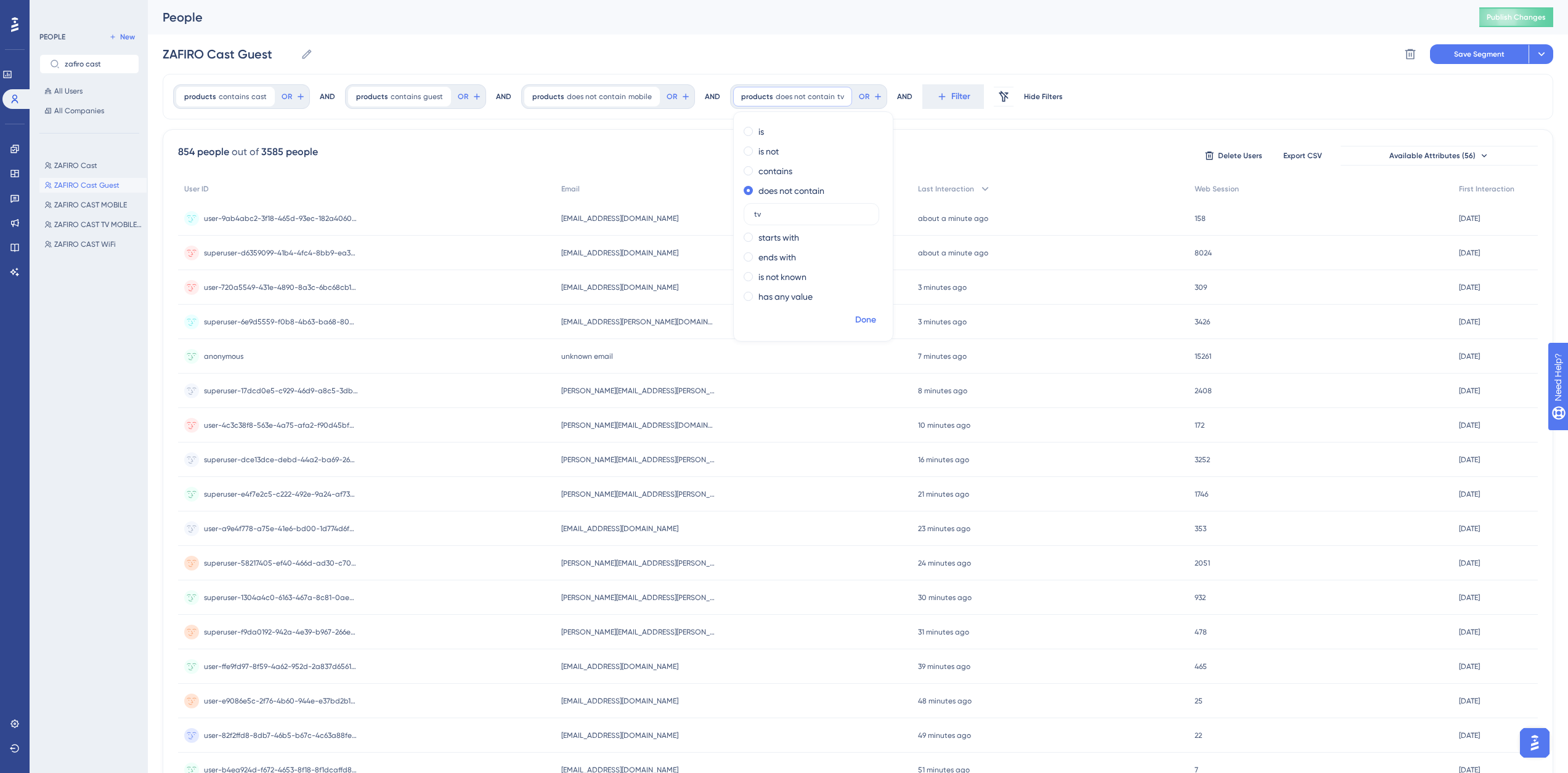
type input "tv"
click at [860, 318] on span "Done" at bounding box center [866, 319] width 21 height 14
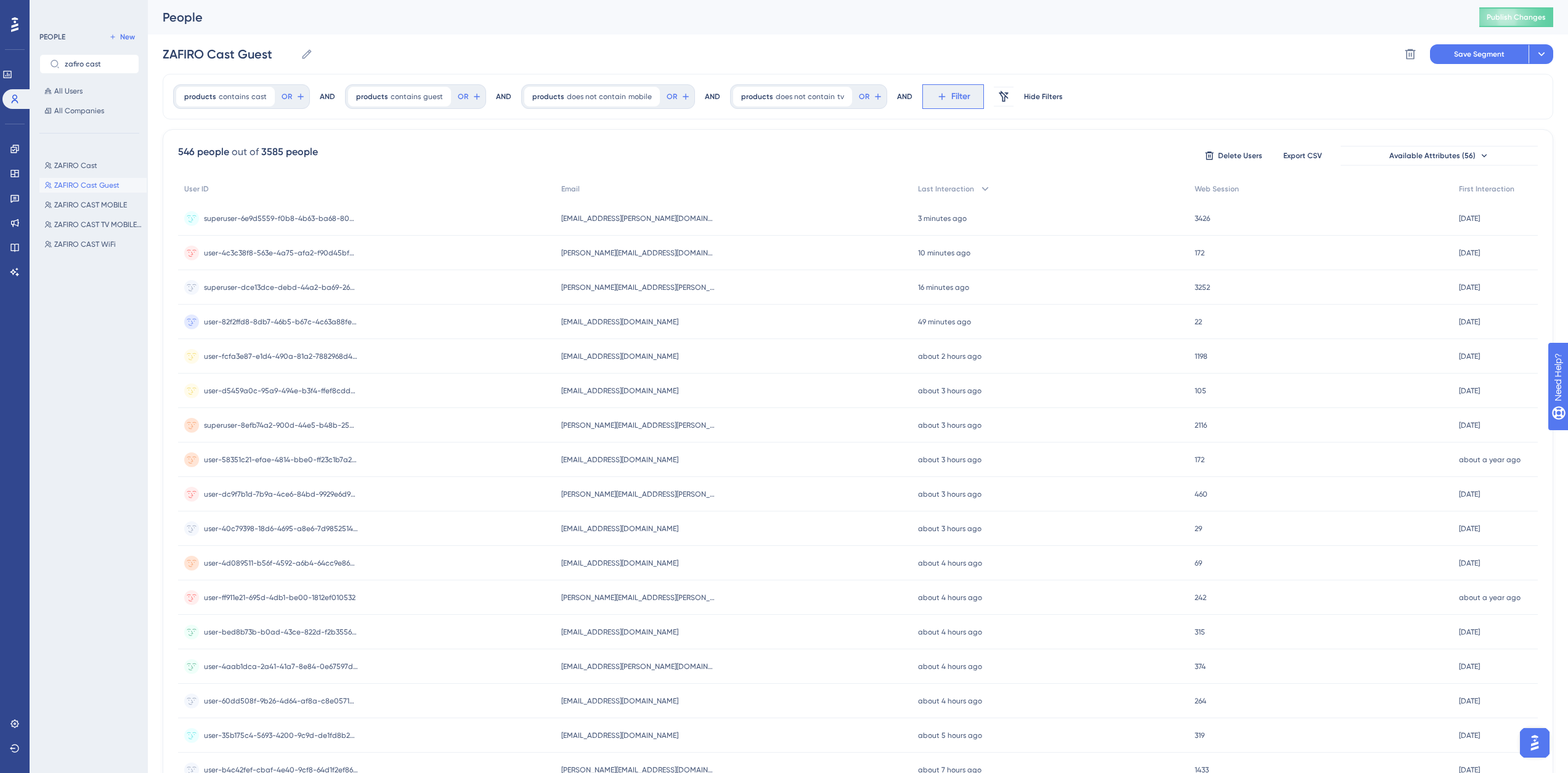
click at [951, 91] on span "Filter" at bounding box center [961, 97] width 19 height 14
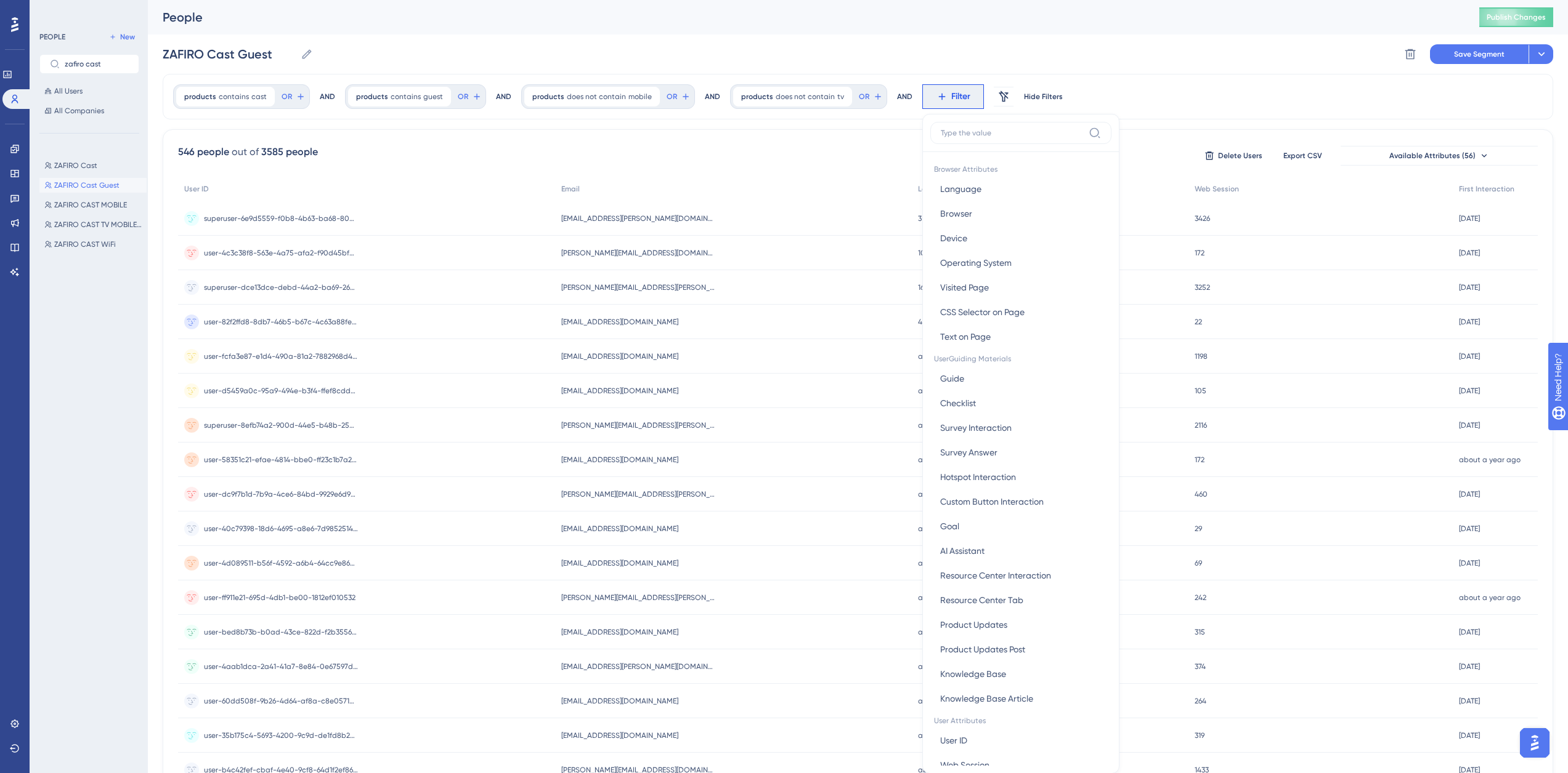
scroll to position [57, 0]
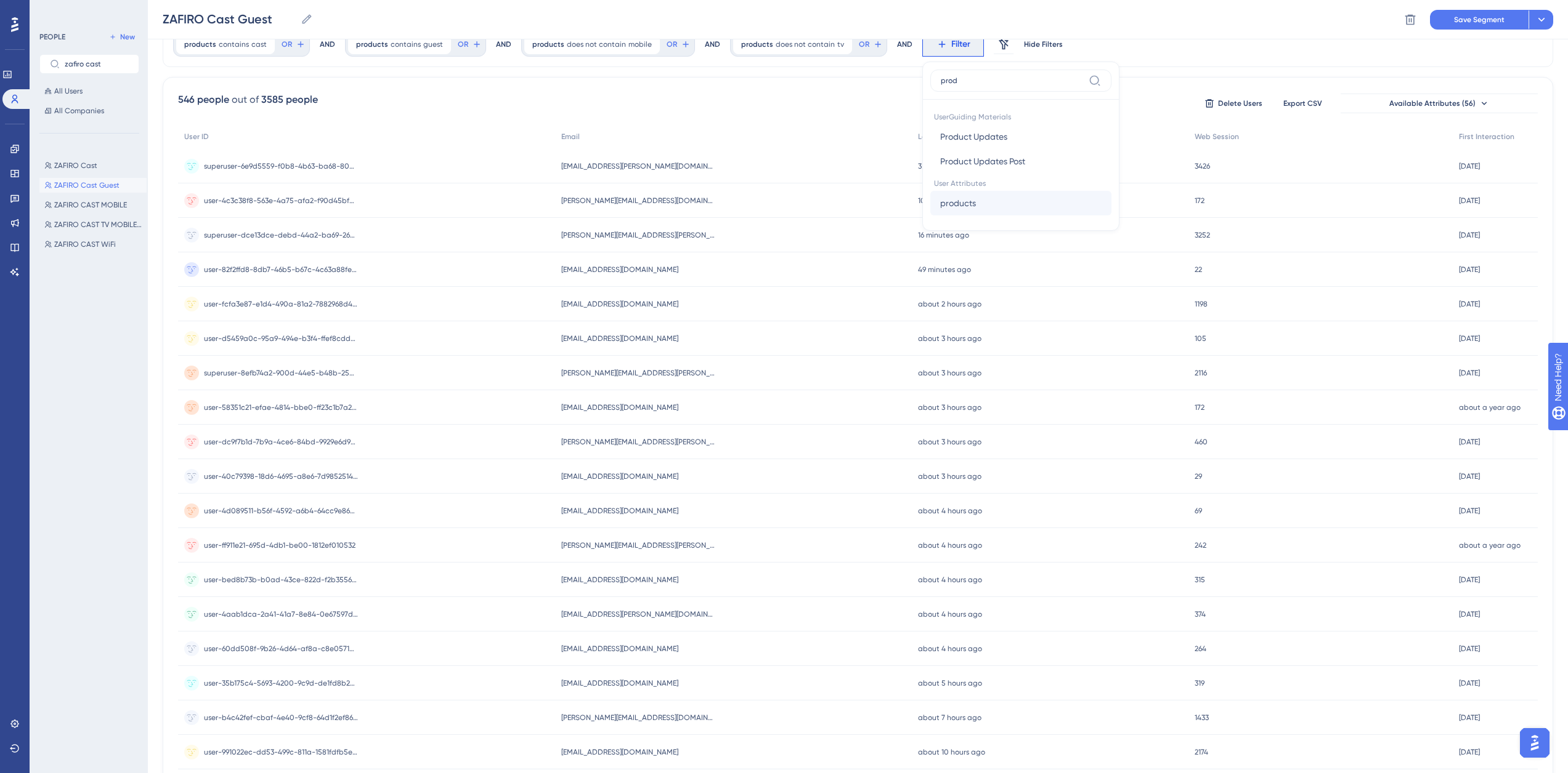
type input "prod"
click at [955, 210] on span "products" at bounding box center [958, 203] width 36 height 14
click at [959, 168] on label "does not contain" at bounding box center [984, 165] width 66 height 14
click at [959, 168] on label at bounding box center [1003, 161] width 135 height 22
click at [959, 166] on input "text" at bounding box center [1003, 161] width 115 height 9
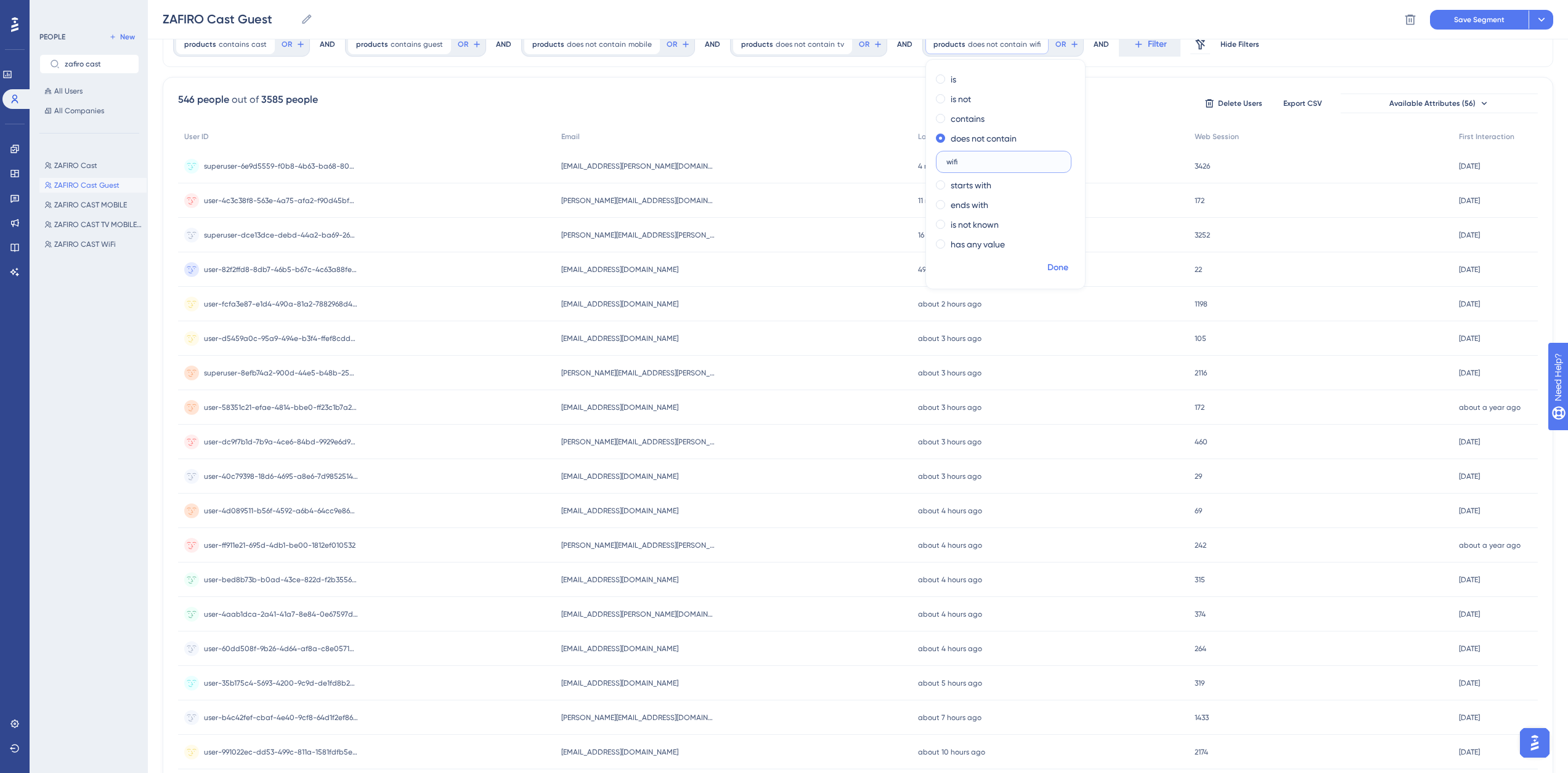
type input "wifi"
click at [1048, 270] on span "Done" at bounding box center [1058, 267] width 21 height 14
click at [1497, 12] on button "Save Segment" at bounding box center [1479, 19] width 98 height 19
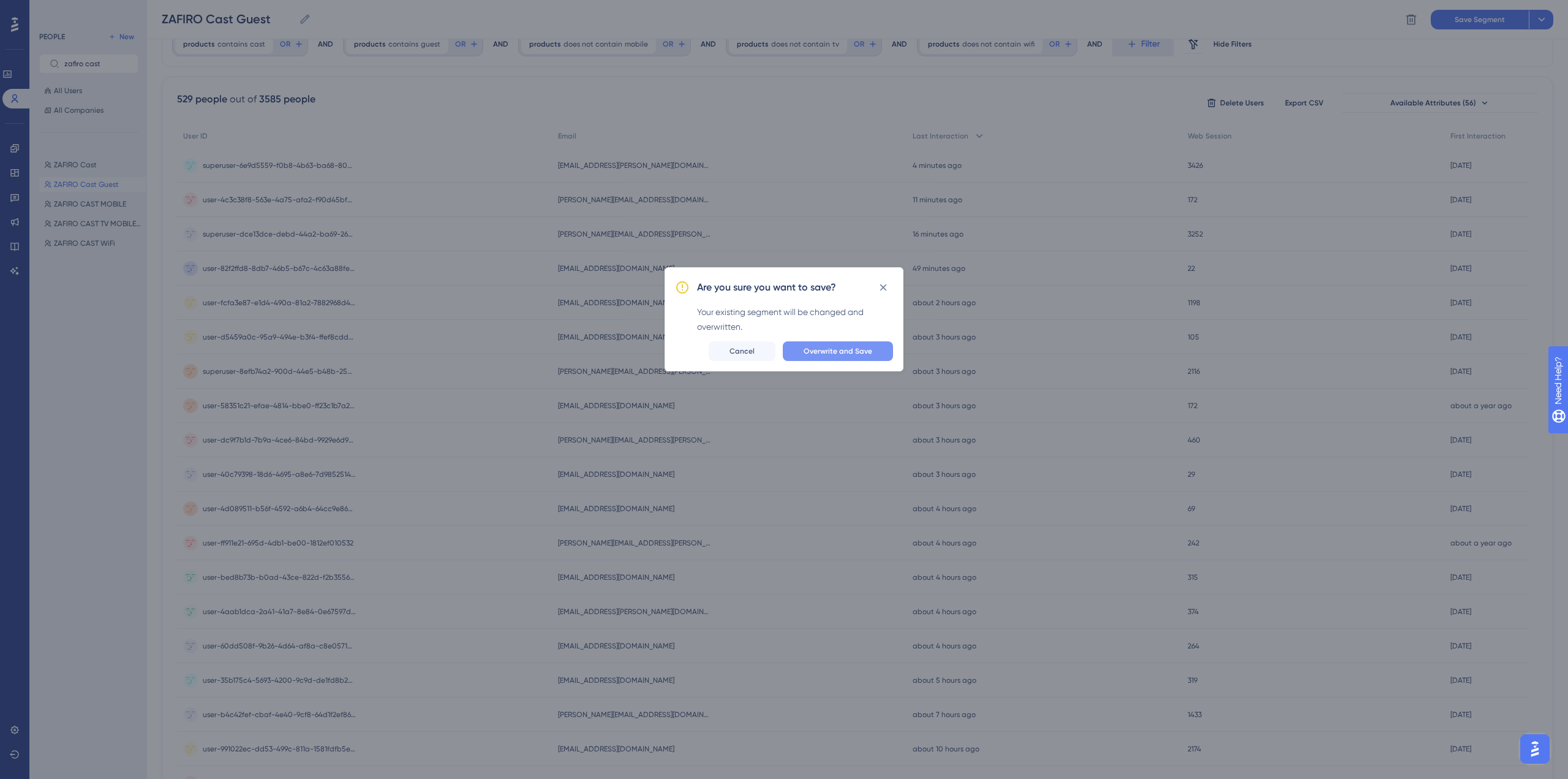
click at [862, 349] on span "Overwrite and Save" at bounding box center [837, 352] width 68 height 10
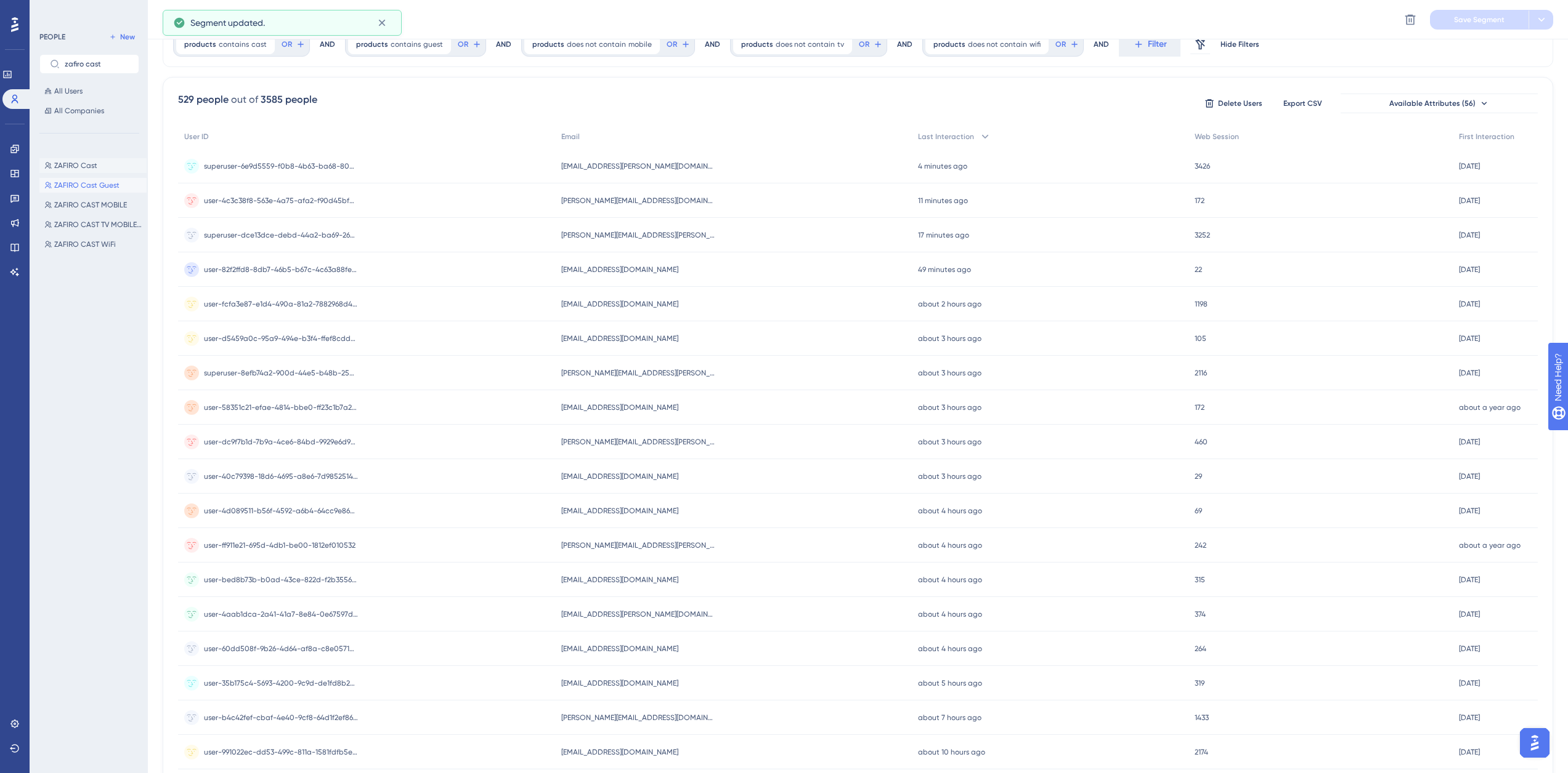
click at [70, 162] on span "ZAFIRO Cast" at bounding box center [75, 166] width 43 height 10
type input "ZAFIRO Cast"
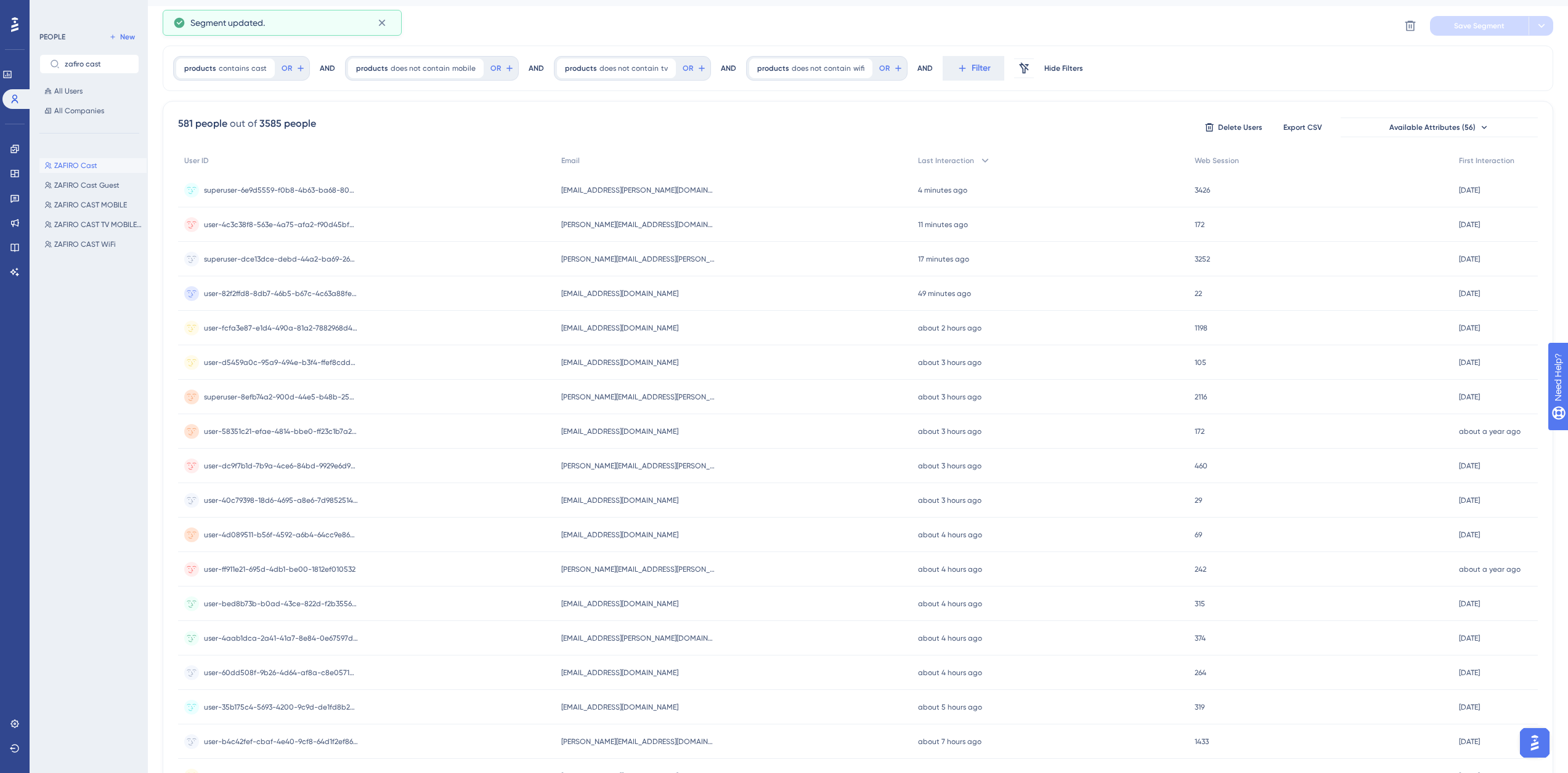
scroll to position [0, 0]
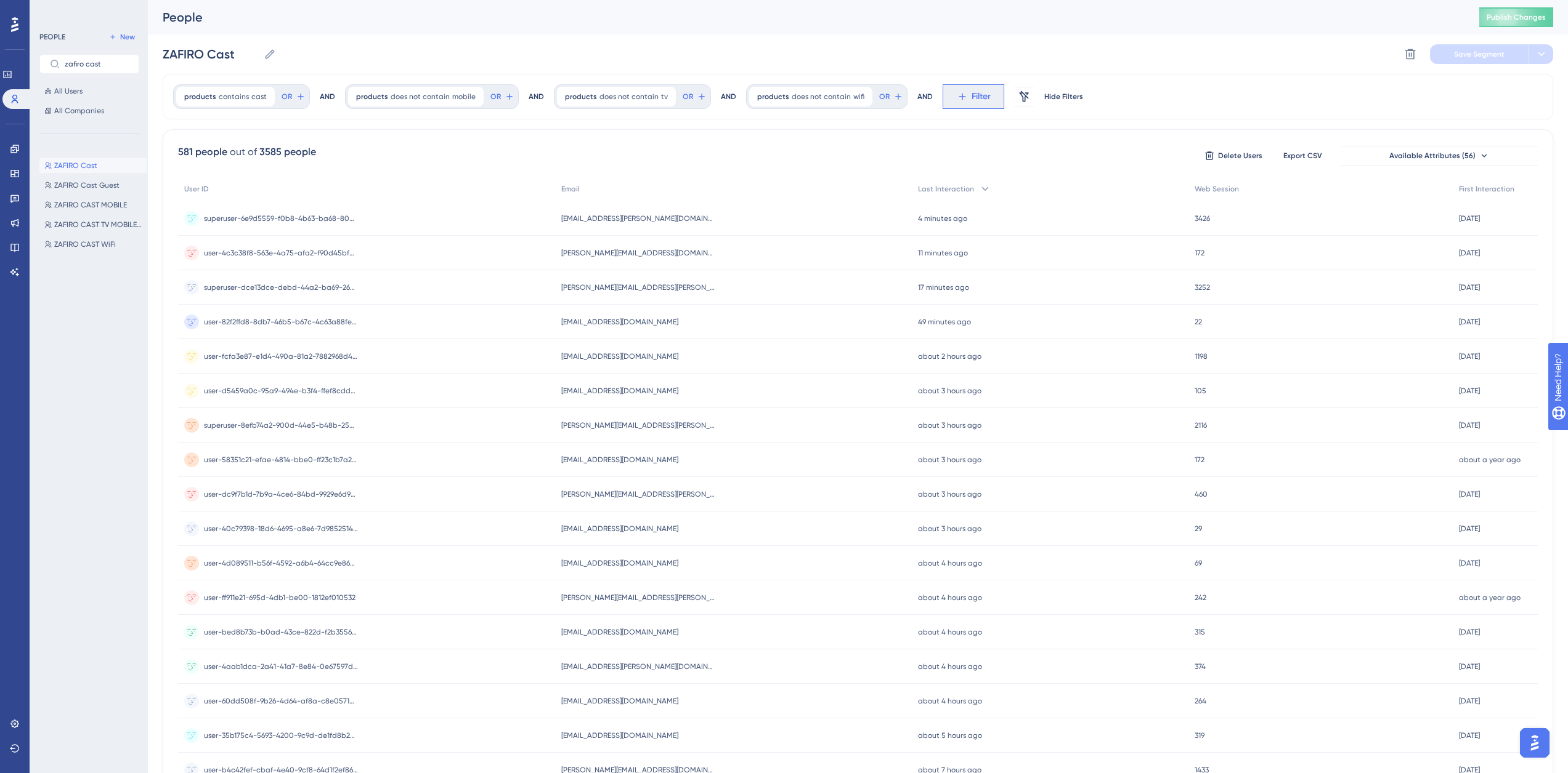
click at [952, 104] on button "Filter" at bounding box center [973, 97] width 62 height 25
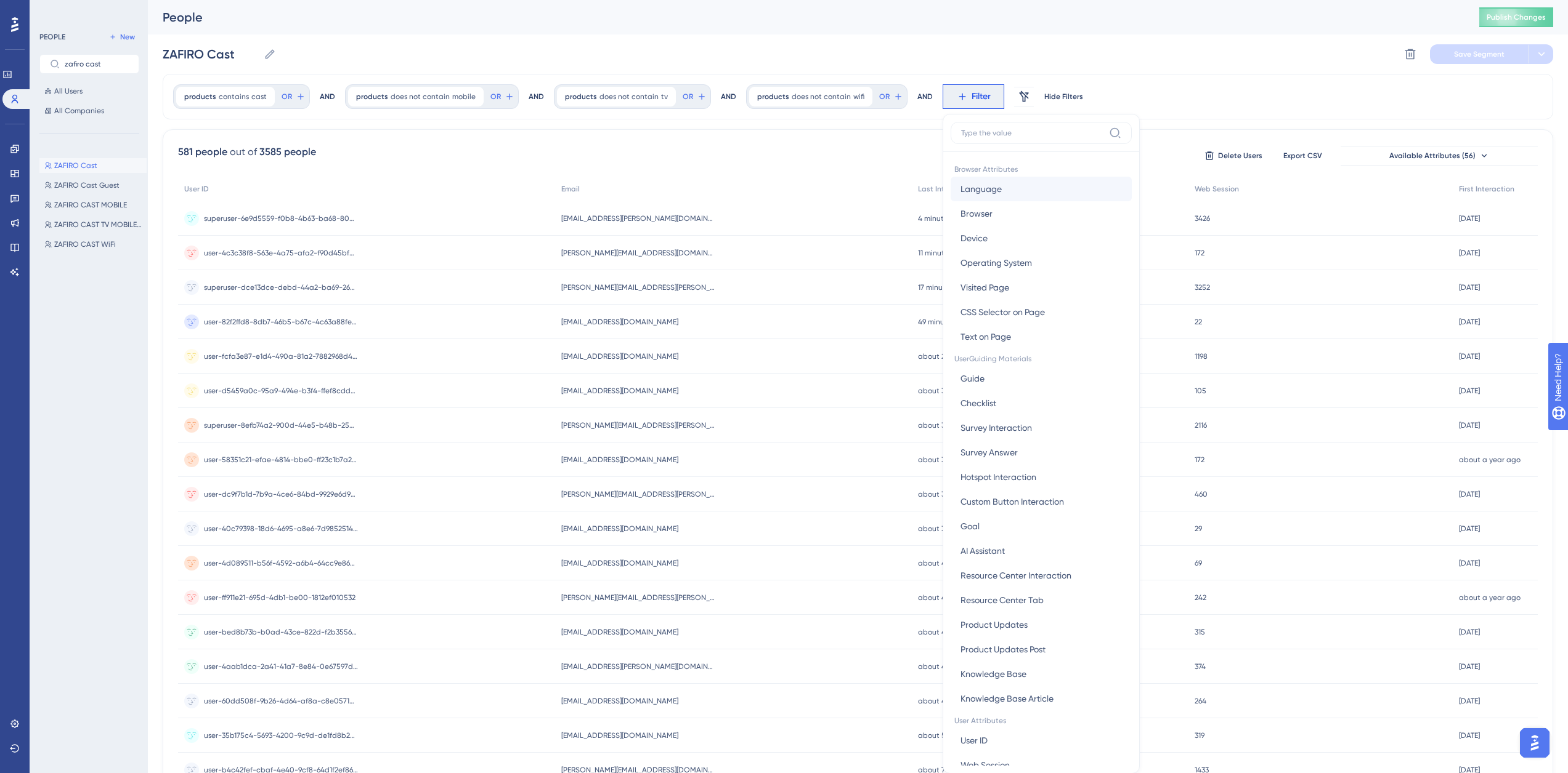
scroll to position [57, 0]
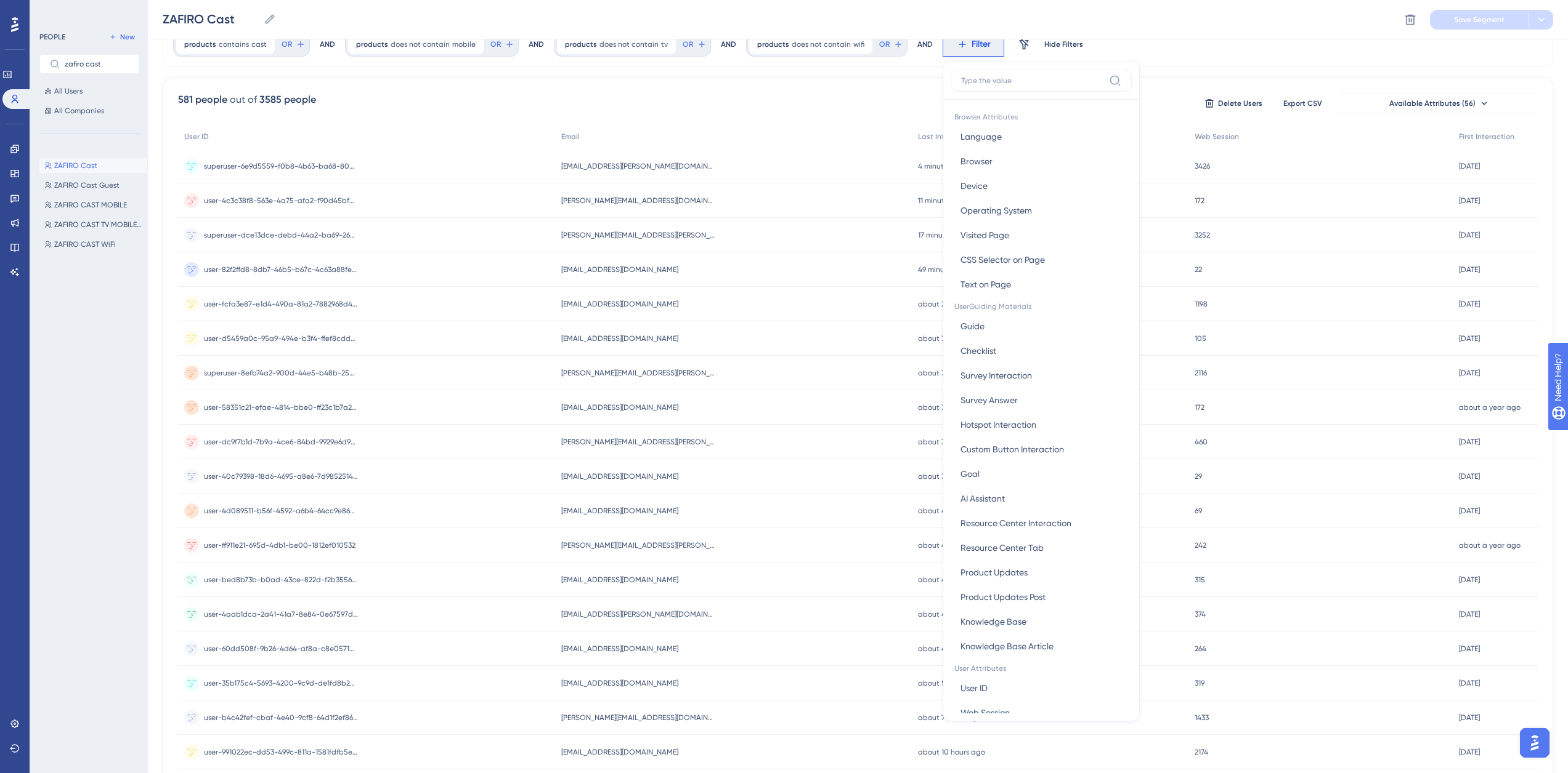
click at [988, 79] on input at bounding box center [1032, 80] width 143 height 10
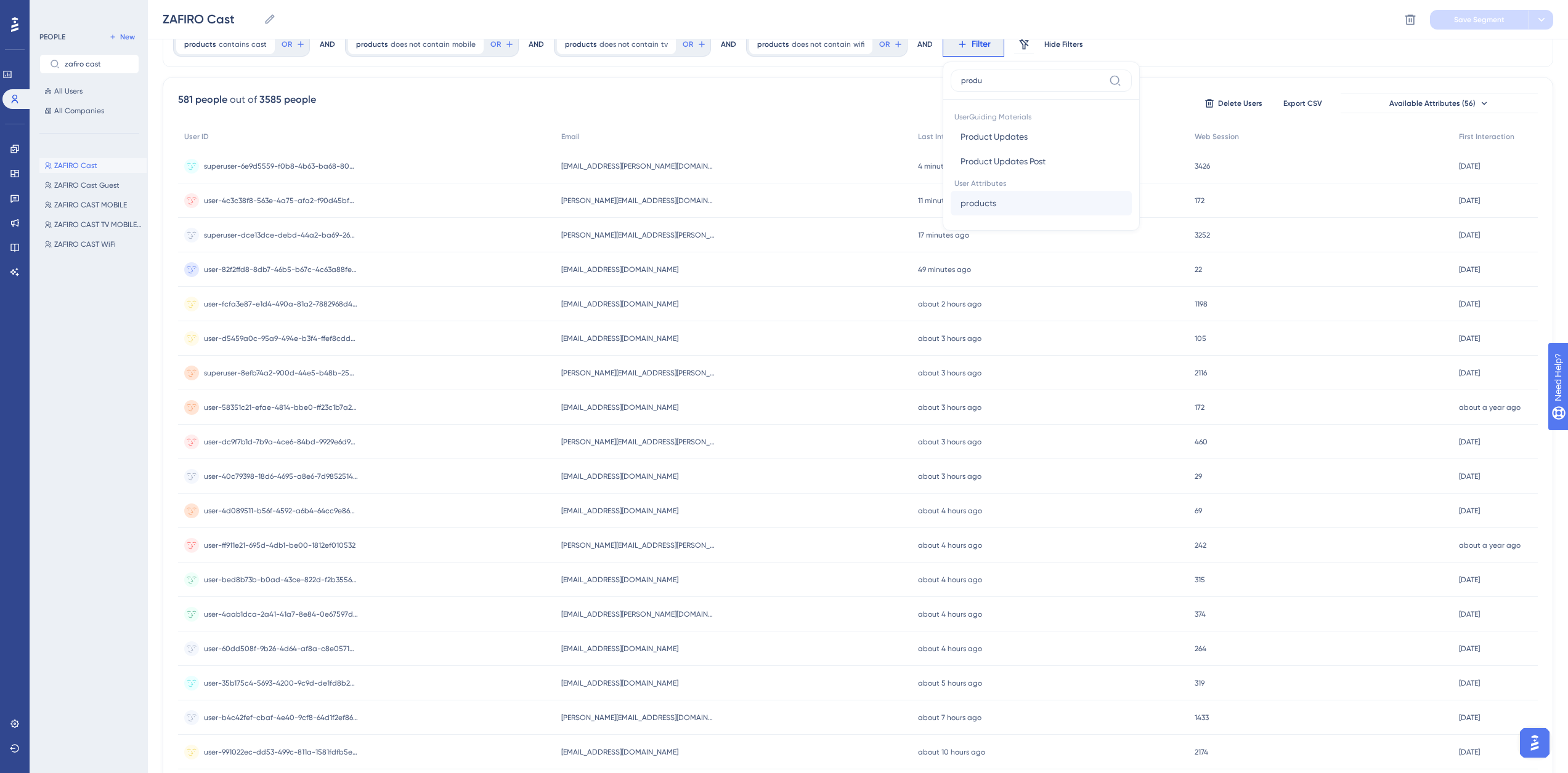
type input "produ"
click at [961, 204] on span "products" at bounding box center [978, 203] width 36 height 14
click at [990, 162] on label "does not contain" at bounding box center [1004, 165] width 66 height 14
click at [991, 164] on input "text" at bounding box center [1023, 161] width 115 height 9
type input "guest"
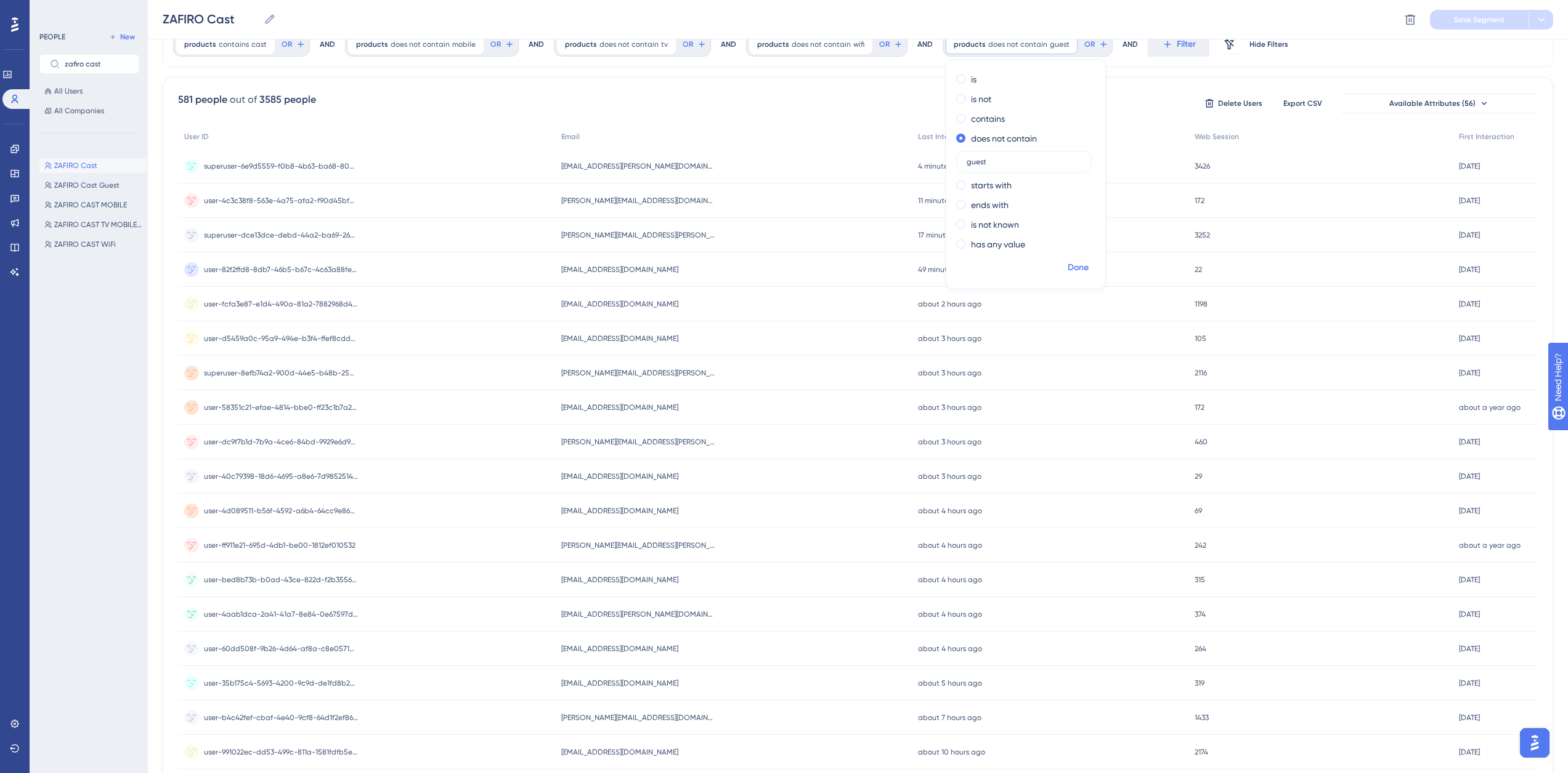
click at [1068, 265] on span "Done" at bounding box center [1078, 267] width 21 height 14
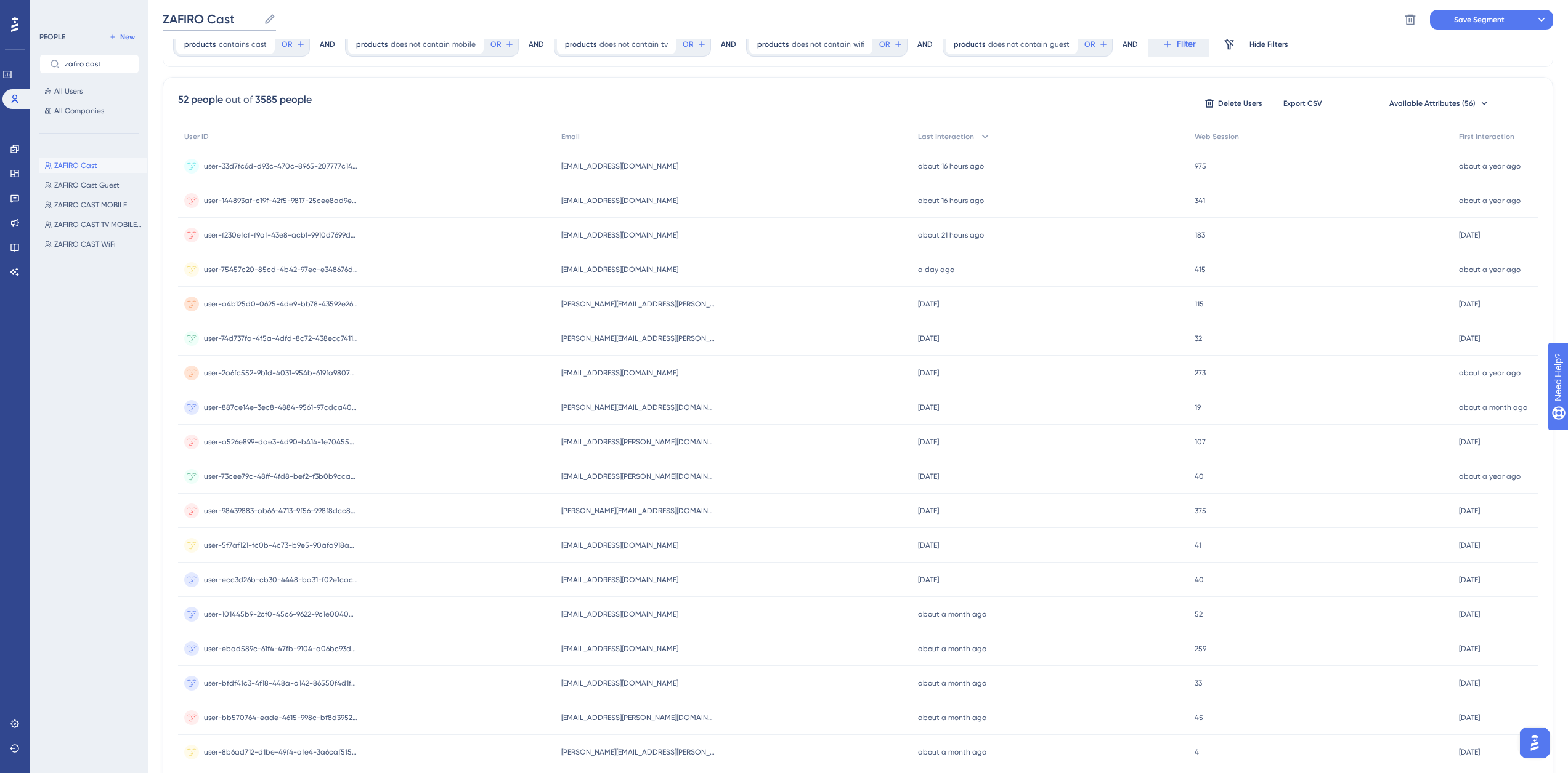
click at [241, 19] on input "ZAFIRO Cast" at bounding box center [210, 19] width 97 height 17
type input "ZAFIRO Cast Sin Guest"
click at [1496, 12] on button "Save Segment" at bounding box center [1479, 19] width 98 height 19
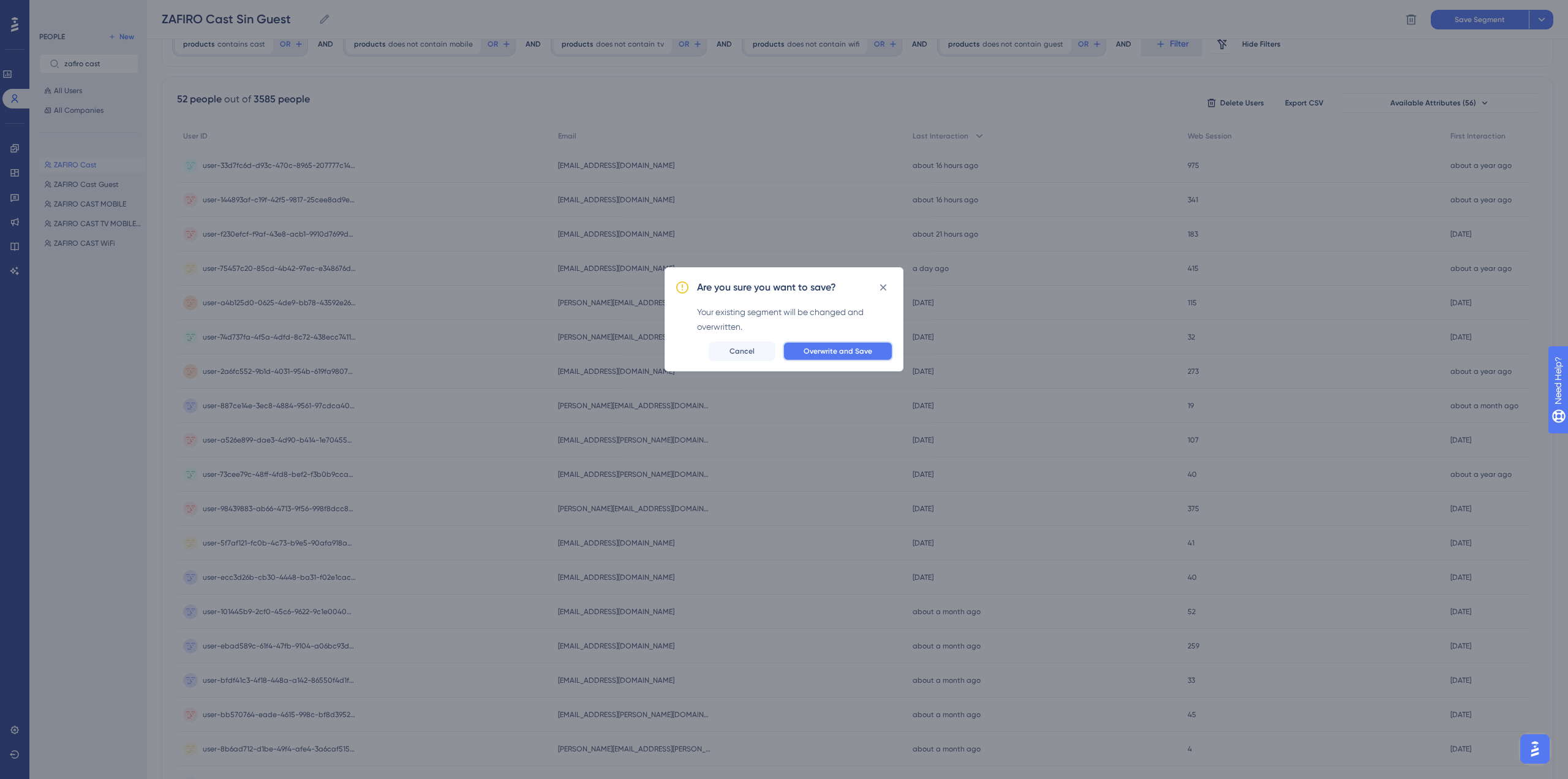
click at [860, 342] on button "Overwrite and Save" at bounding box center [837, 351] width 110 height 19
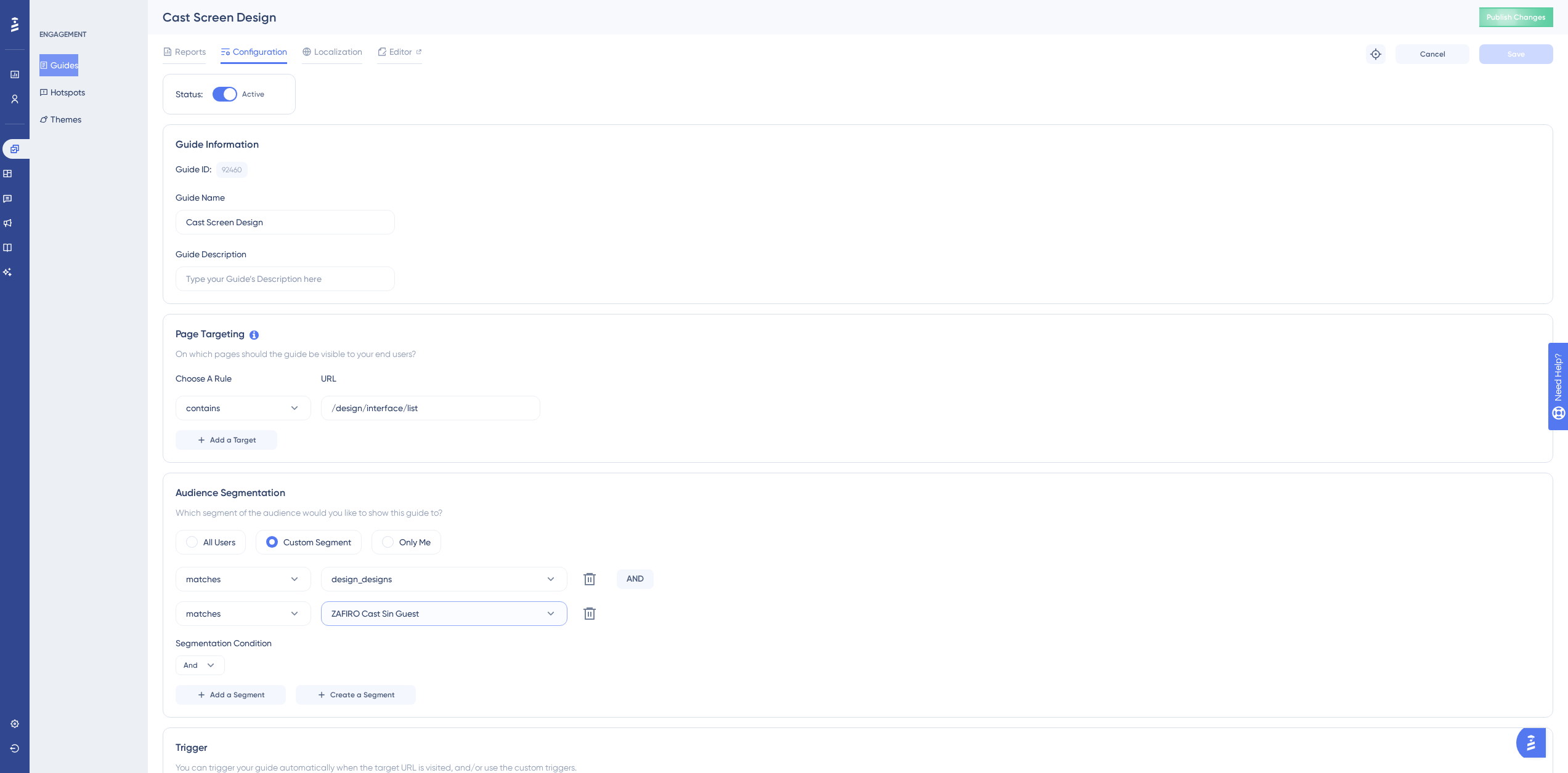
click at [409, 619] on span "ZAFIRO Cast Sin Guest" at bounding box center [375, 613] width 88 height 14
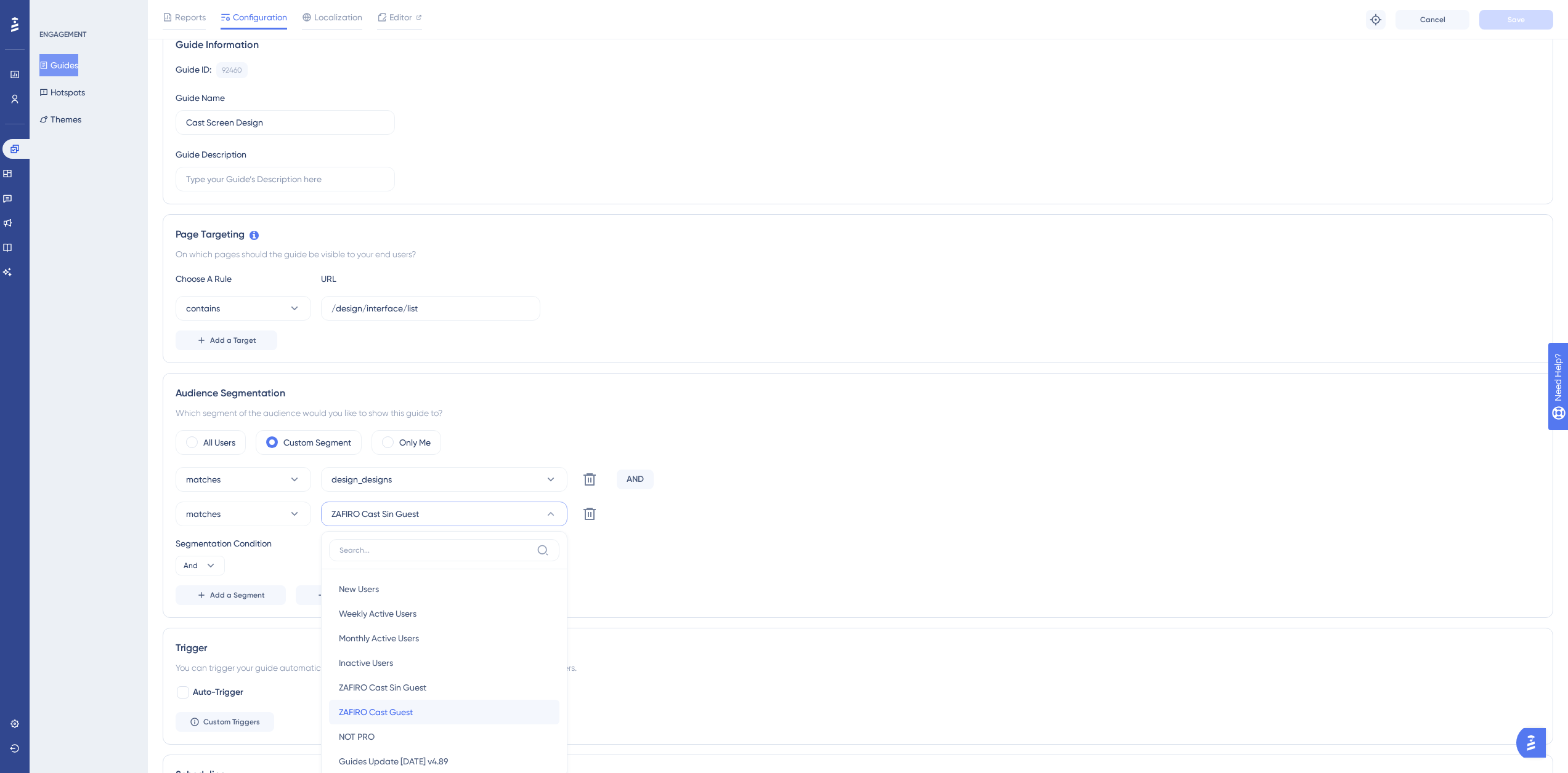
click at [421, 713] on div "ZAFIRO Cast Guest ZAFIRO Cast Guest" at bounding box center [444, 712] width 210 height 25
click at [1504, 23] on button "Save" at bounding box center [1516, 19] width 74 height 19
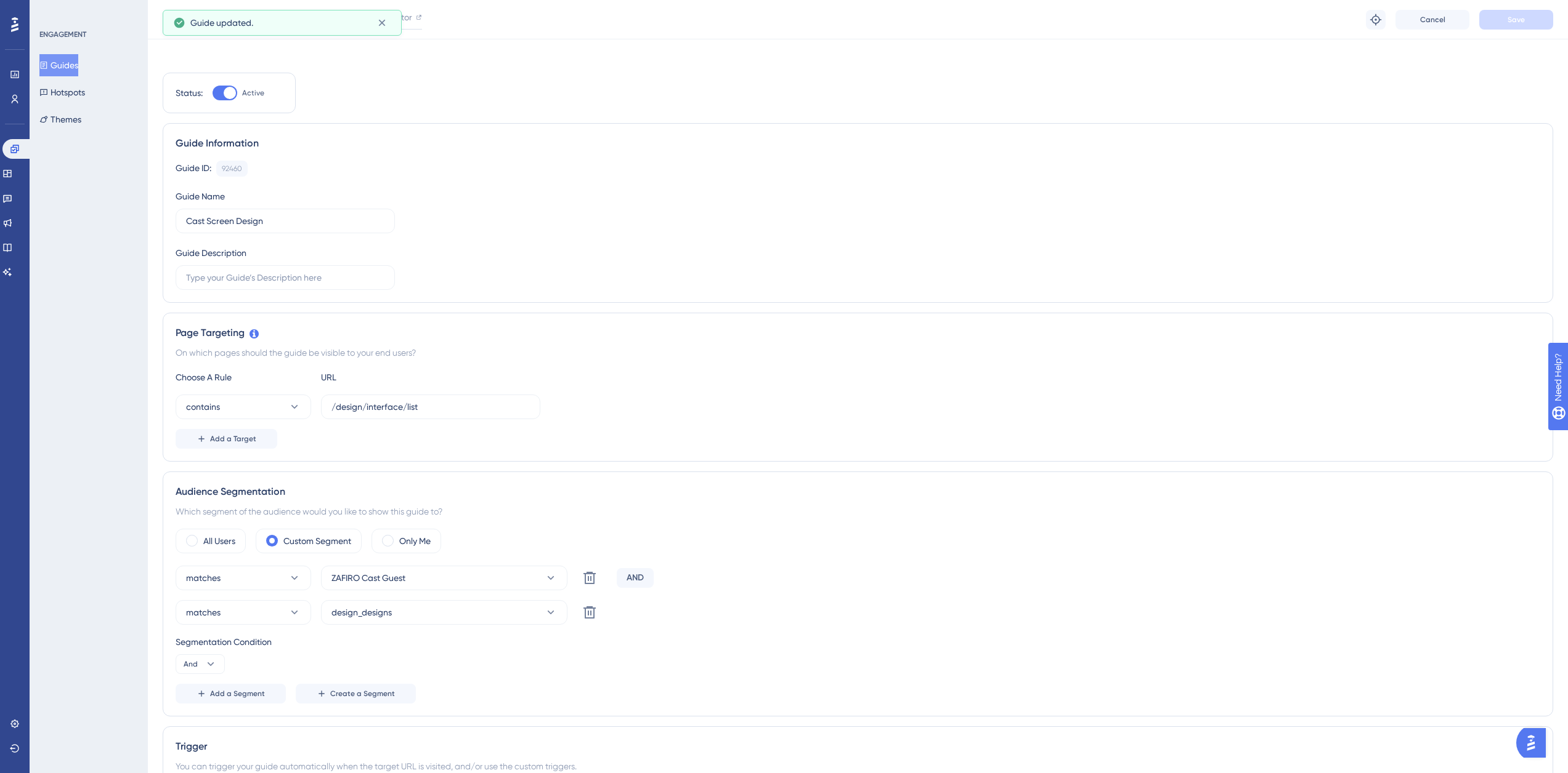
scroll to position [0, 0]
click at [1498, 15] on span "Publish Changes" at bounding box center [1516, 17] width 59 height 10
click at [396, 48] on span "Editor" at bounding box center [401, 51] width 23 height 14
click at [70, 65] on button "Guides" at bounding box center [59, 65] width 39 height 22
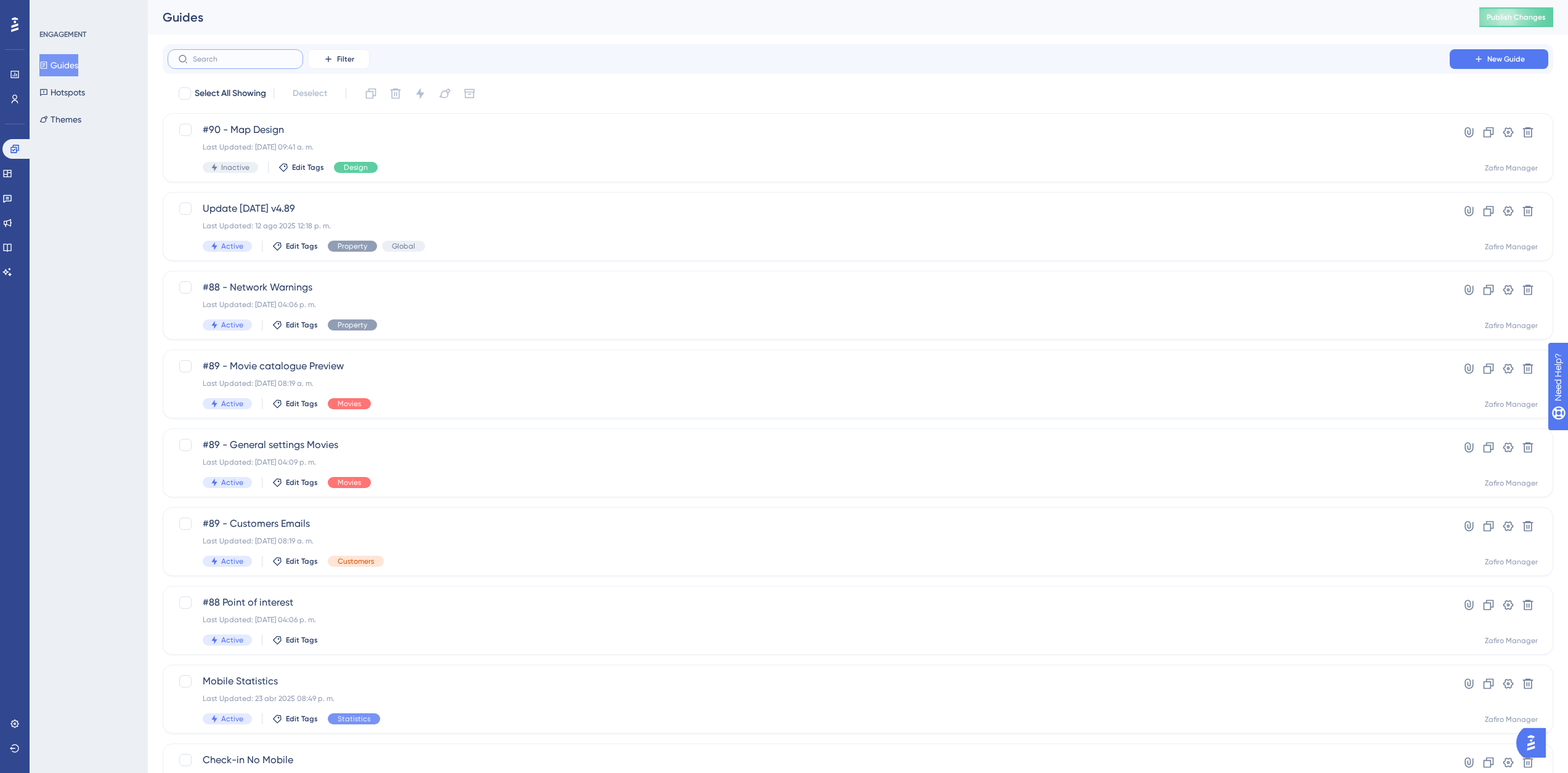
click at [240, 62] on input "text" at bounding box center [242, 59] width 99 height 9
type input "screen desi"
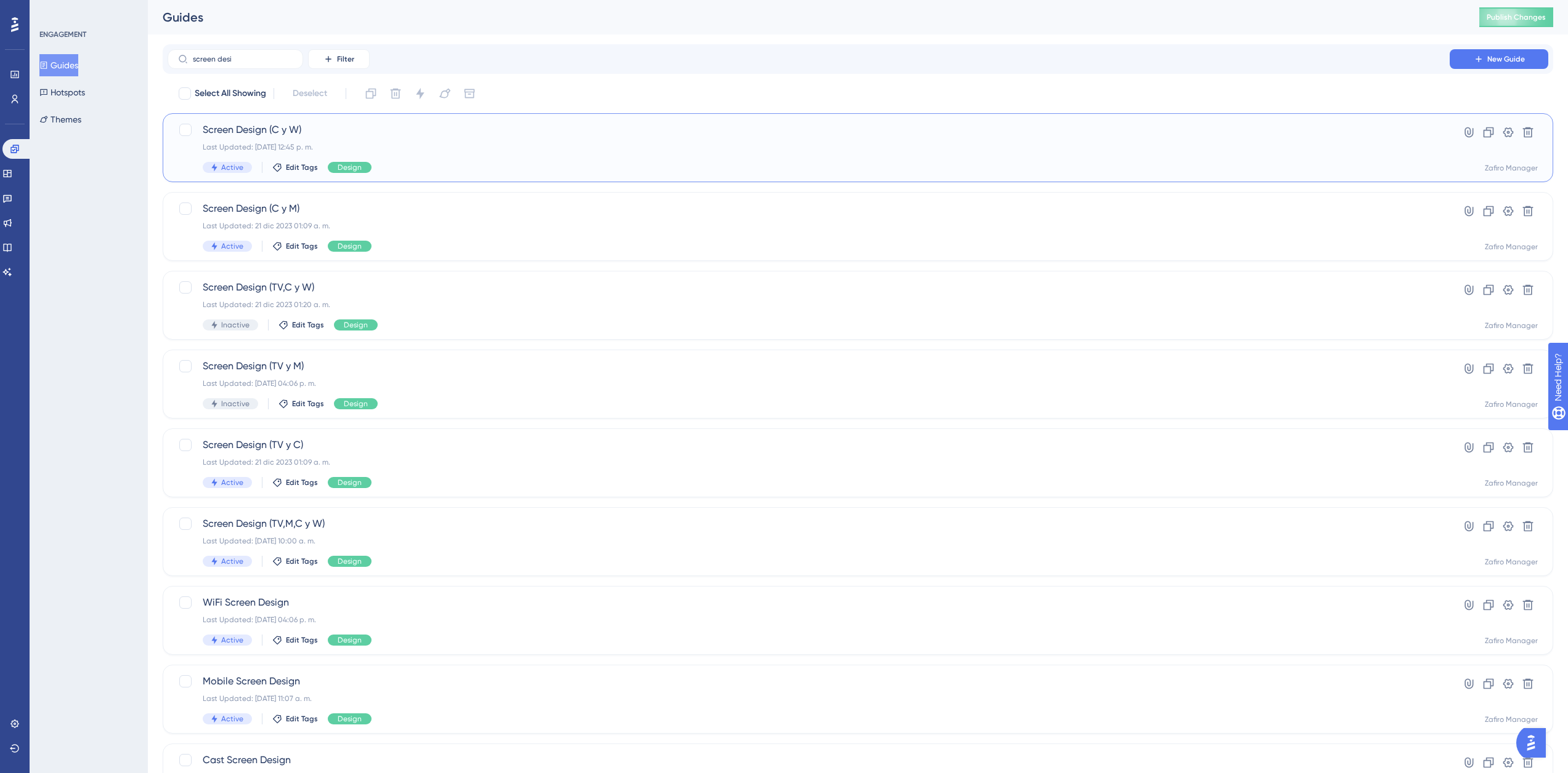
click at [488, 149] on div "Last Updated: 16 sept 2025 12:45 p. m." at bounding box center [808, 147] width 1212 height 10
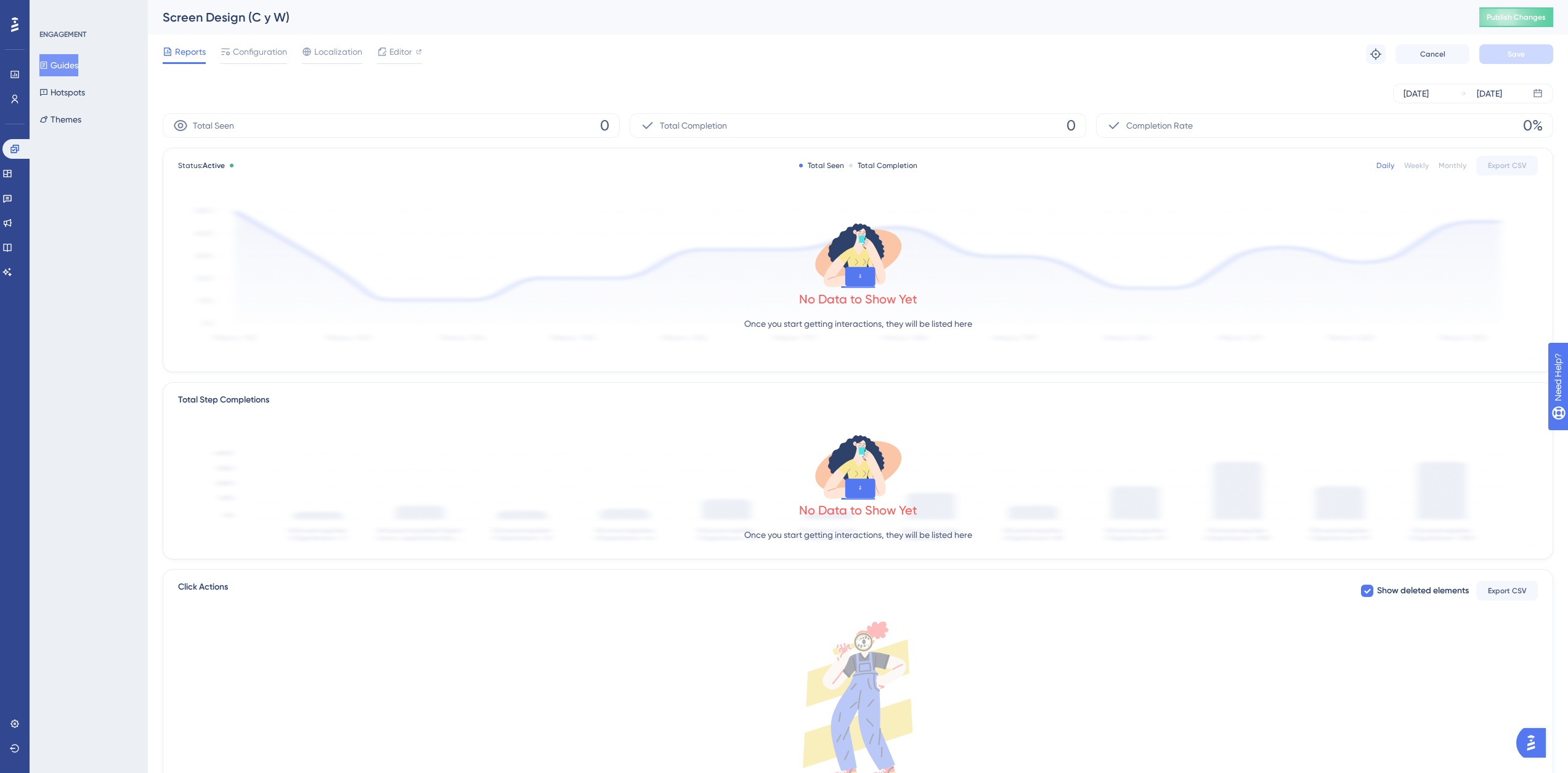
click at [404, 43] on div "Reports Configuration Localization Editor Troubleshoot Cancel Save" at bounding box center [857, 54] width 1390 height 40
click at [404, 51] on span "Editor" at bounding box center [401, 51] width 23 height 14
